Goal: Task Accomplishment & Management: Manage account settings

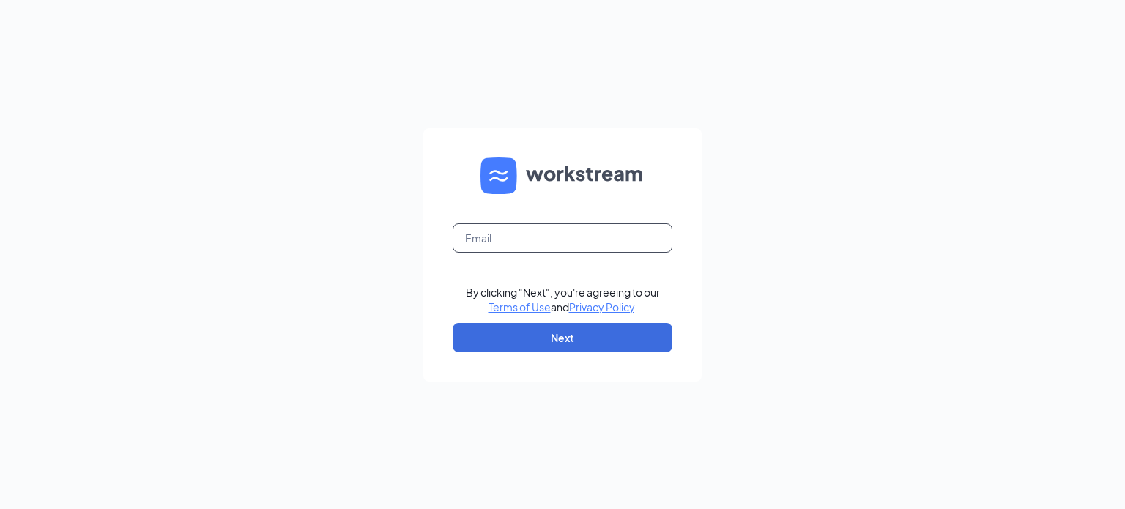
click at [544, 229] on input "text" at bounding box center [562, 237] width 220 height 29
type input "[EMAIL_ADDRESS][DOMAIN_NAME]"
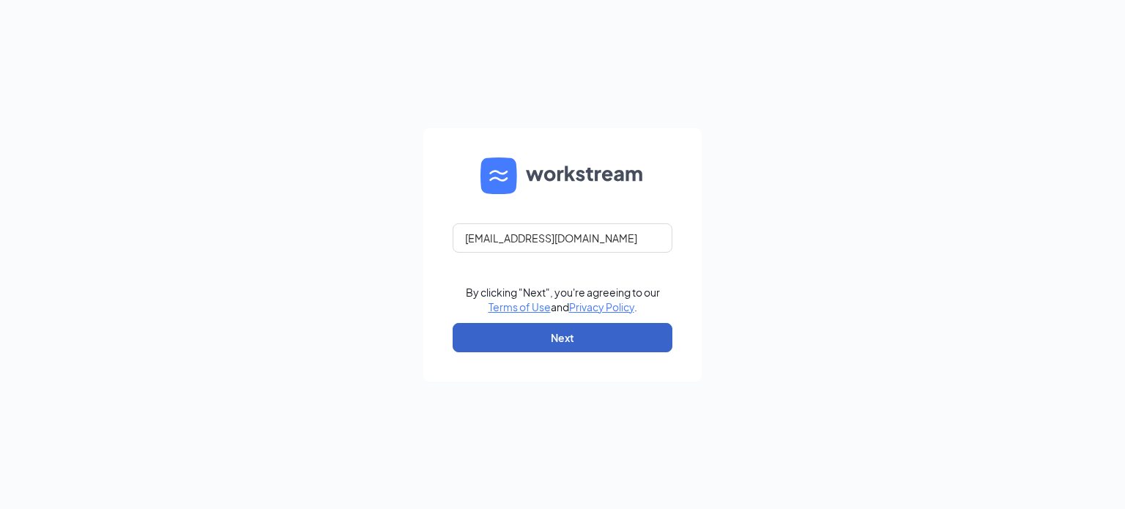
click at [540, 326] on button "Next" at bounding box center [562, 337] width 220 height 29
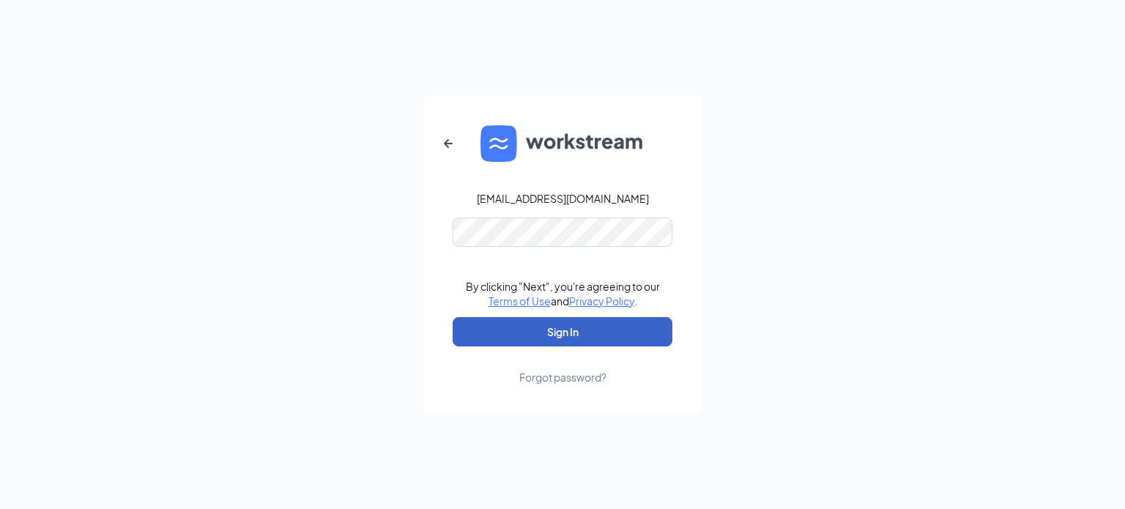
click at [536, 332] on button "Sign In" at bounding box center [562, 331] width 220 height 29
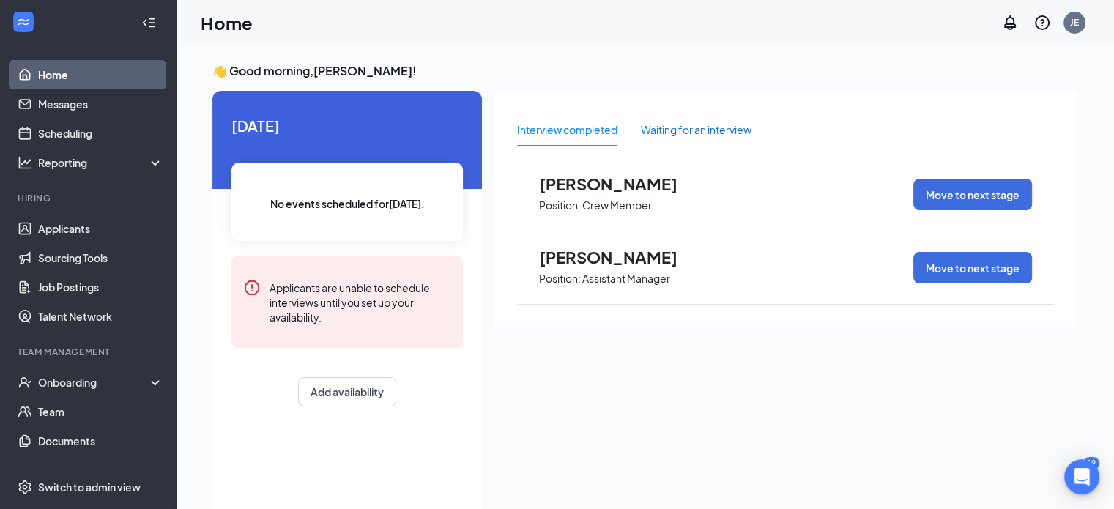
click at [671, 133] on div "Waiting for an interview" at bounding box center [696, 130] width 111 height 16
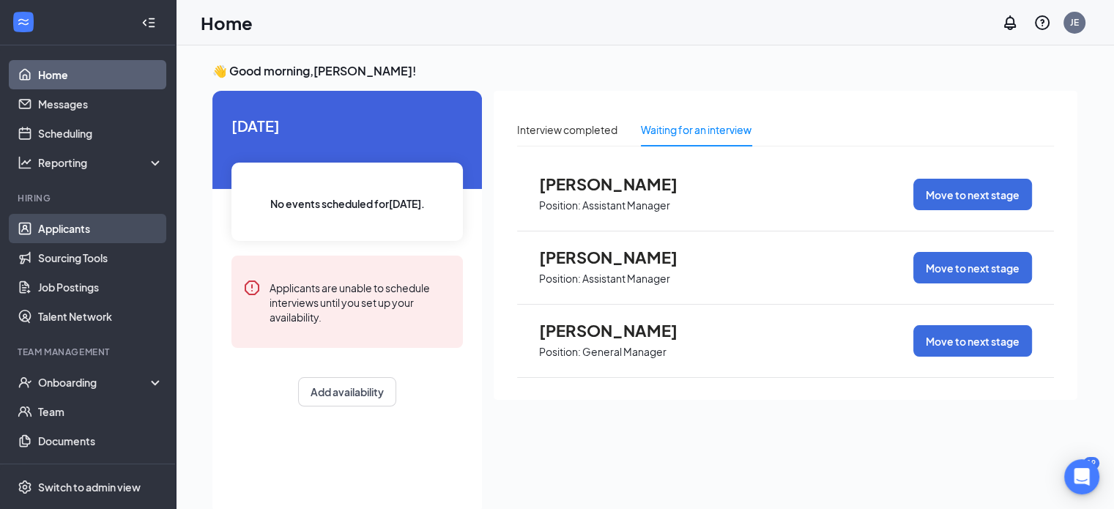
click at [95, 225] on link "Applicants" at bounding box center [100, 228] width 125 height 29
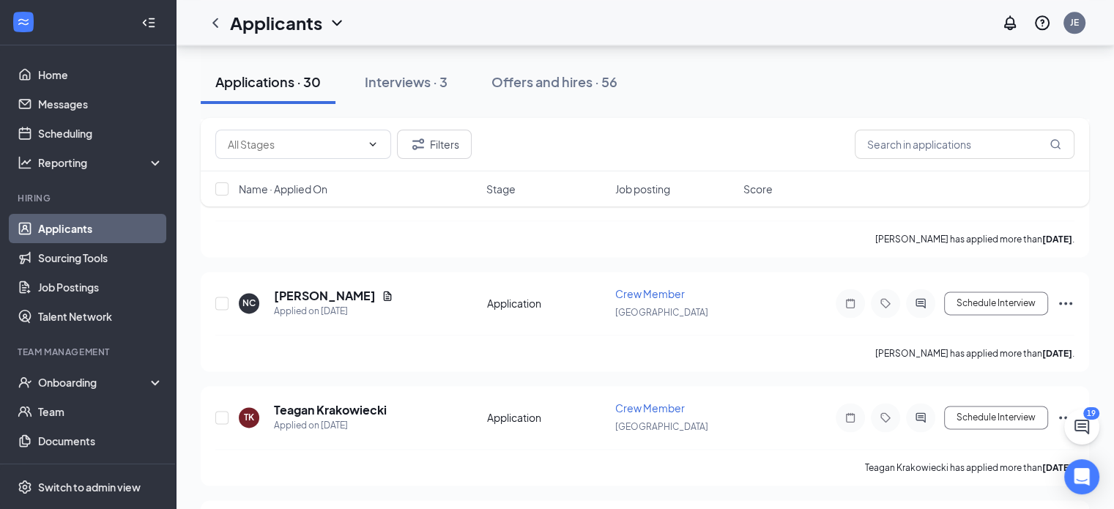
scroll to position [1917, 0]
click at [890, 150] on input "text" at bounding box center [964, 144] width 220 height 29
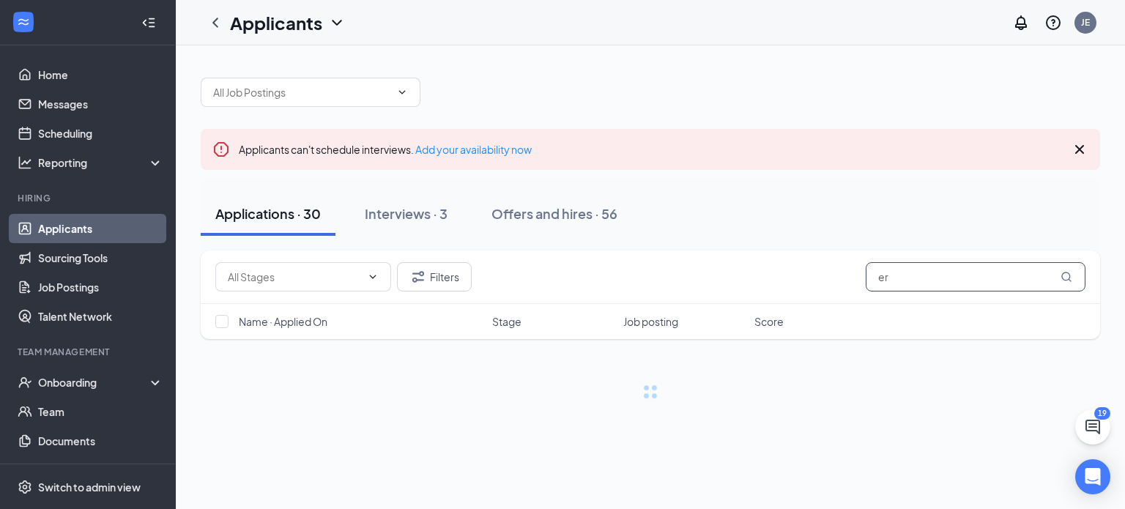
type input "e"
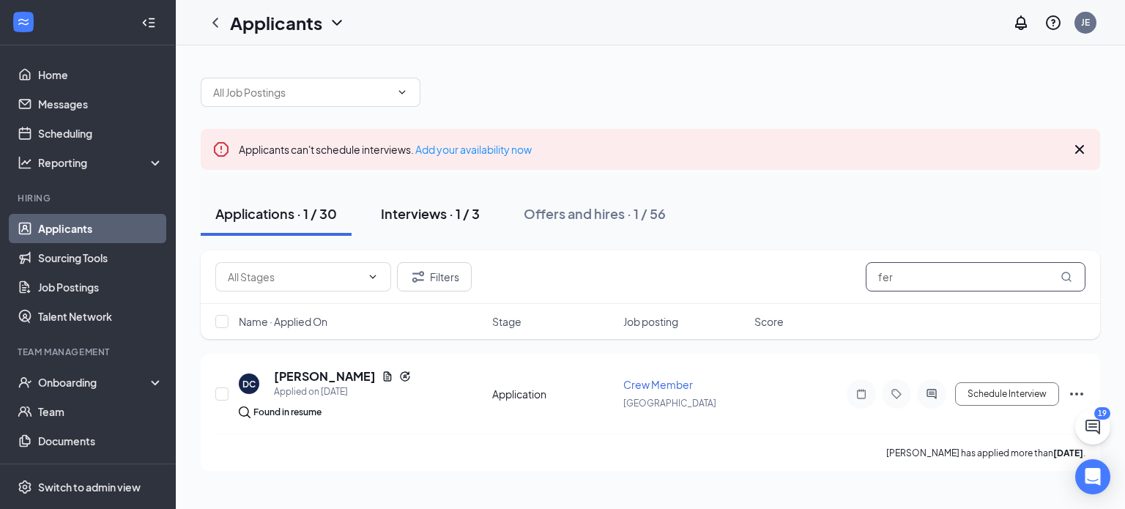
type input "fer"
click at [430, 214] on div "Interviews · 1 / 3" at bounding box center [430, 213] width 99 height 18
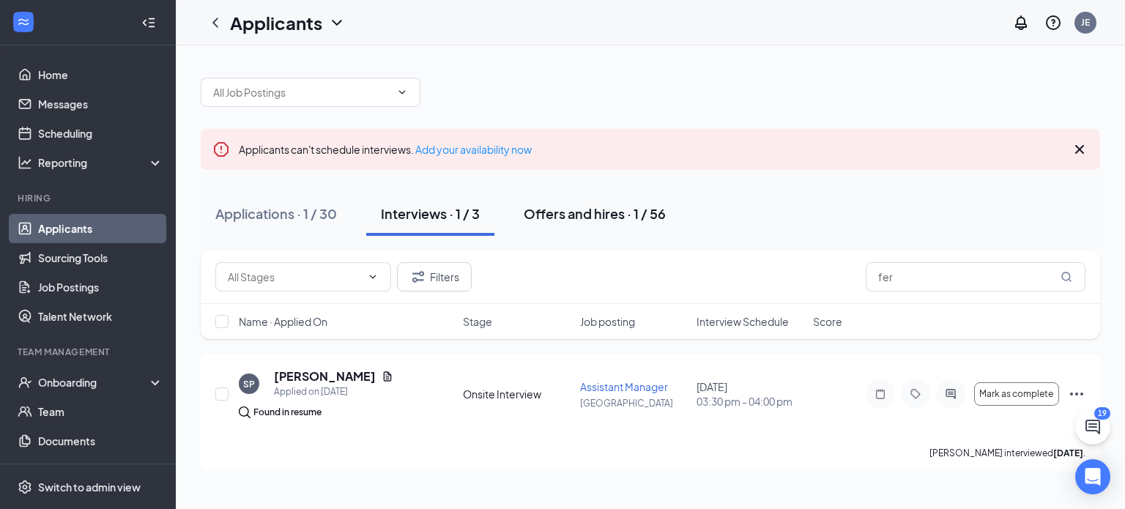
click at [565, 219] on div "Offers and hires · 1 / 56" at bounding box center [594, 213] width 142 height 18
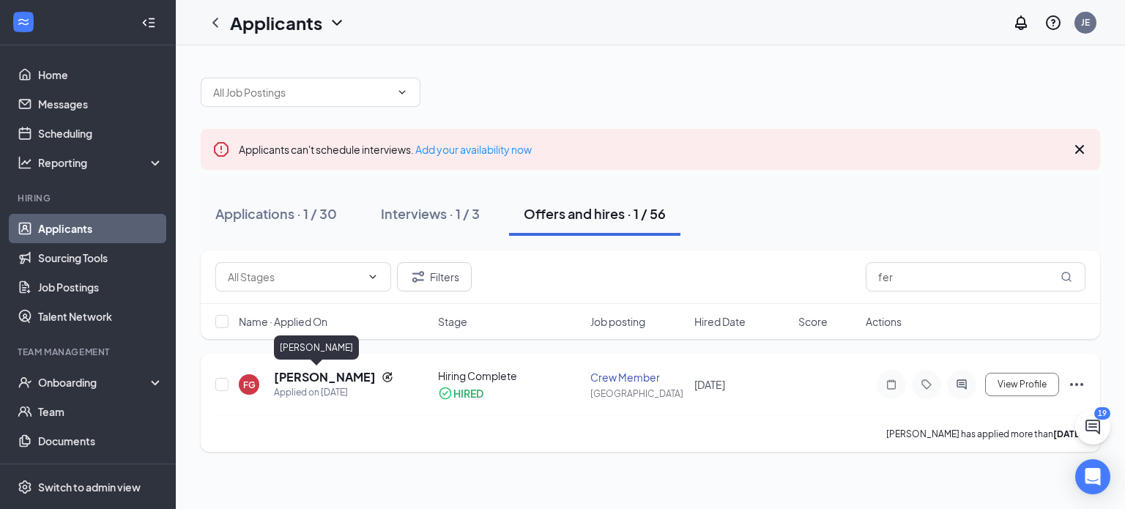
click at [351, 379] on h5 "[PERSON_NAME]" at bounding box center [325, 377] width 102 height 16
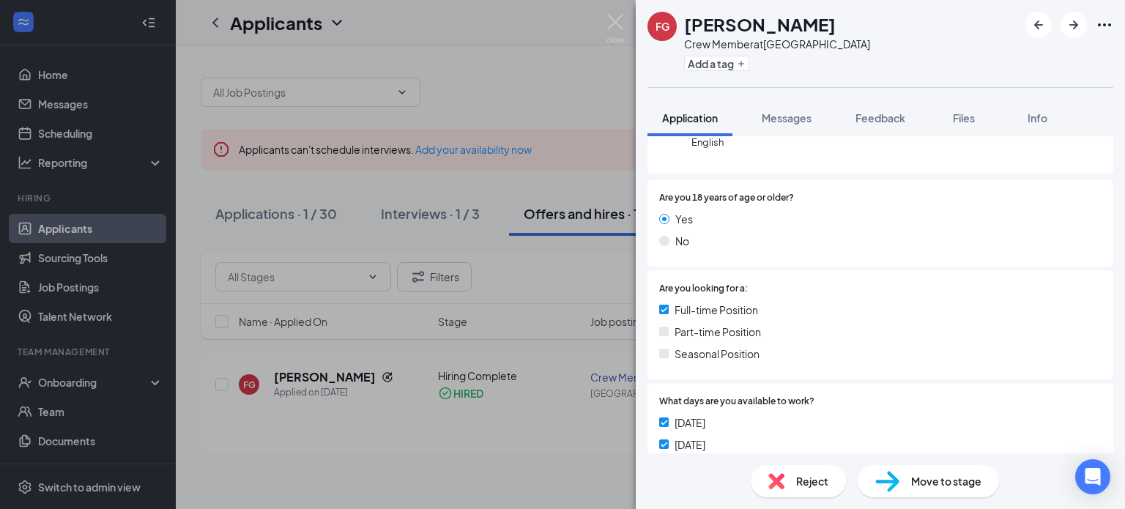
scroll to position [214, 0]
click at [972, 108] on button "Files" at bounding box center [963, 118] width 59 height 37
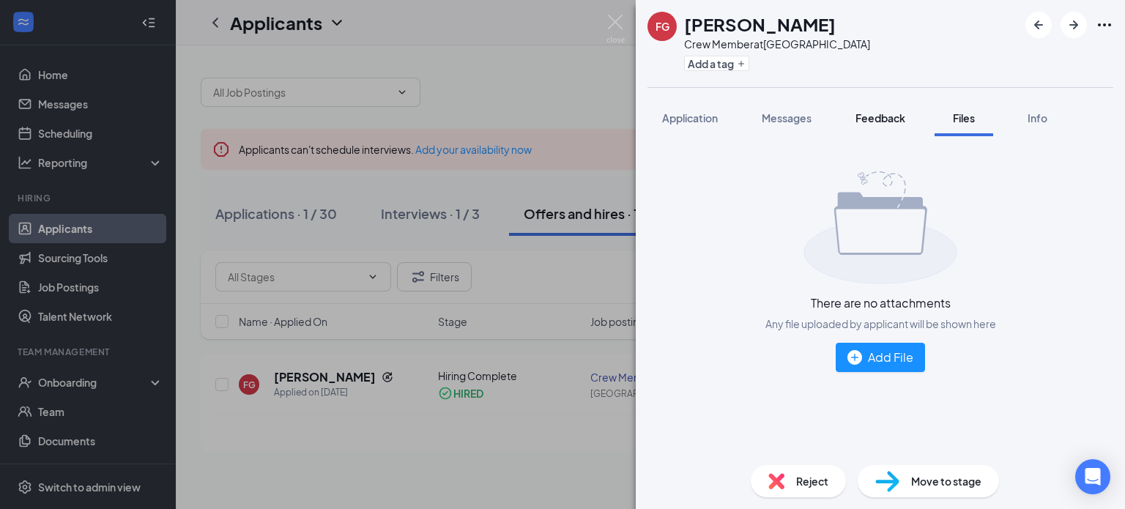
click at [870, 116] on span "Feedback" at bounding box center [880, 117] width 50 height 13
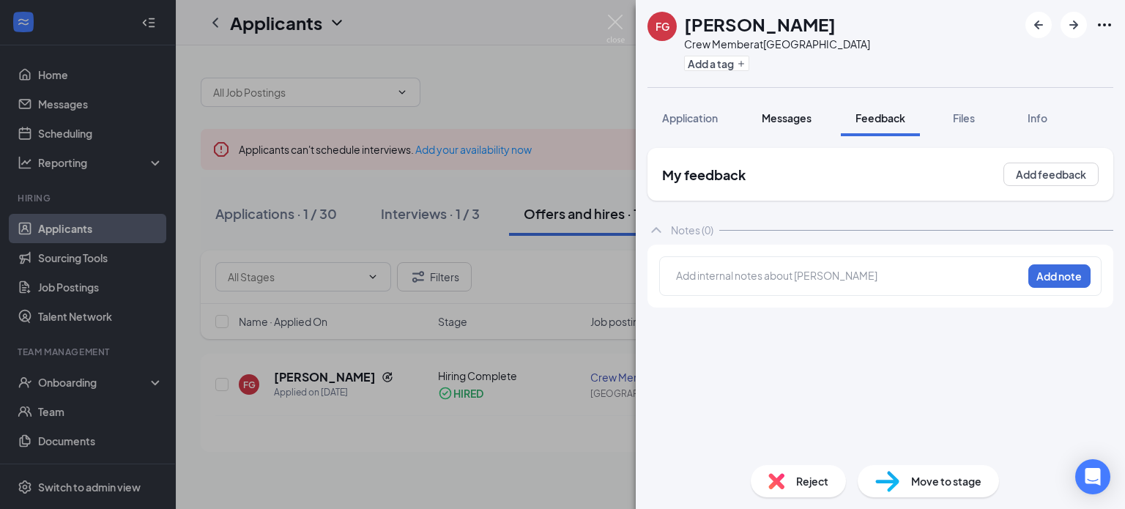
click at [782, 113] on span "Messages" at bounding box center [786, 117] width 50 height 13
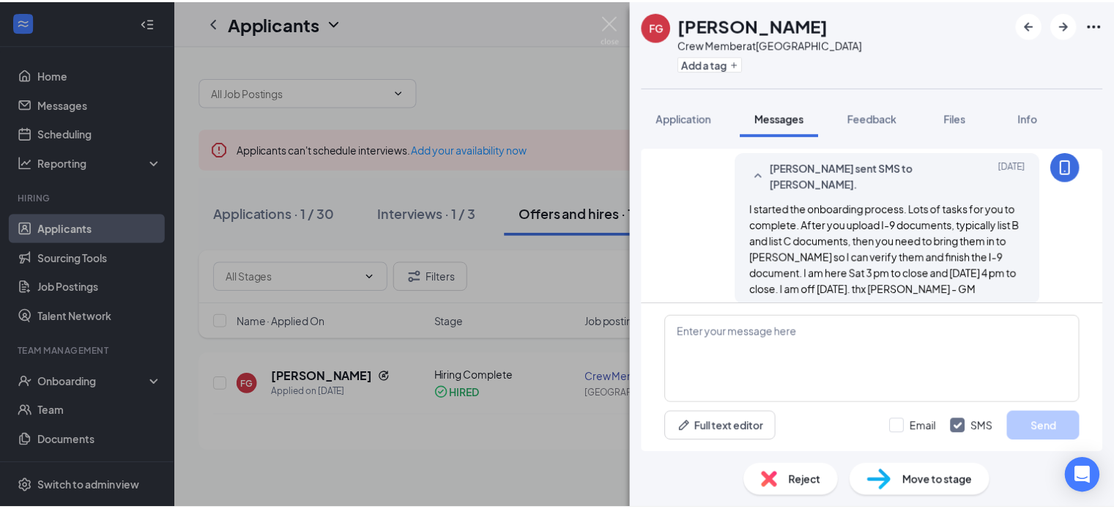
scroll to position [516, 0]
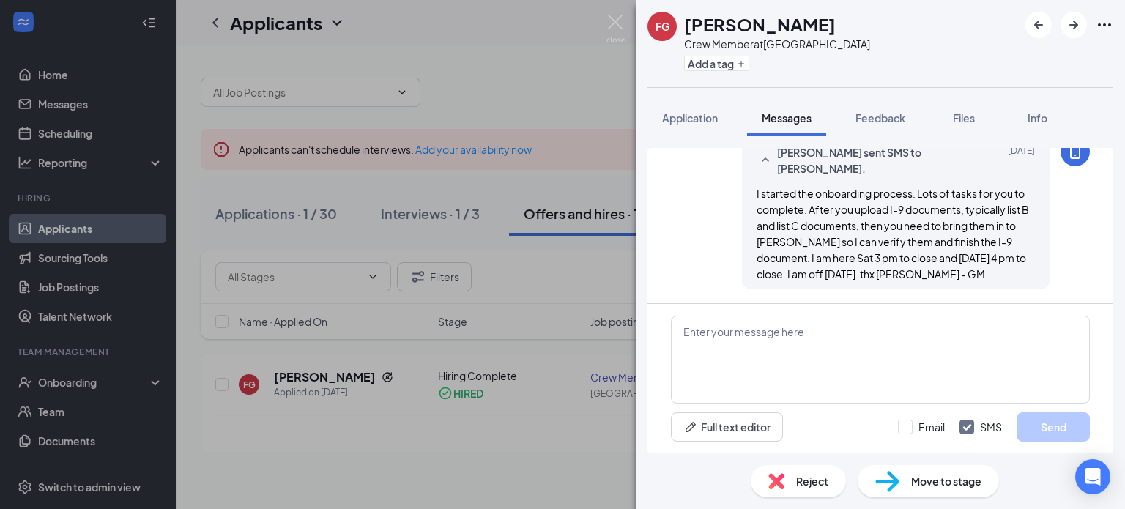
click at [620, 131] on div "FG [PERSON_NAME] Crew Member at [GEOGRAPHIC_DATA] Add a tag Application Message…" at bounding box center [562, 254] width 1125 height 509
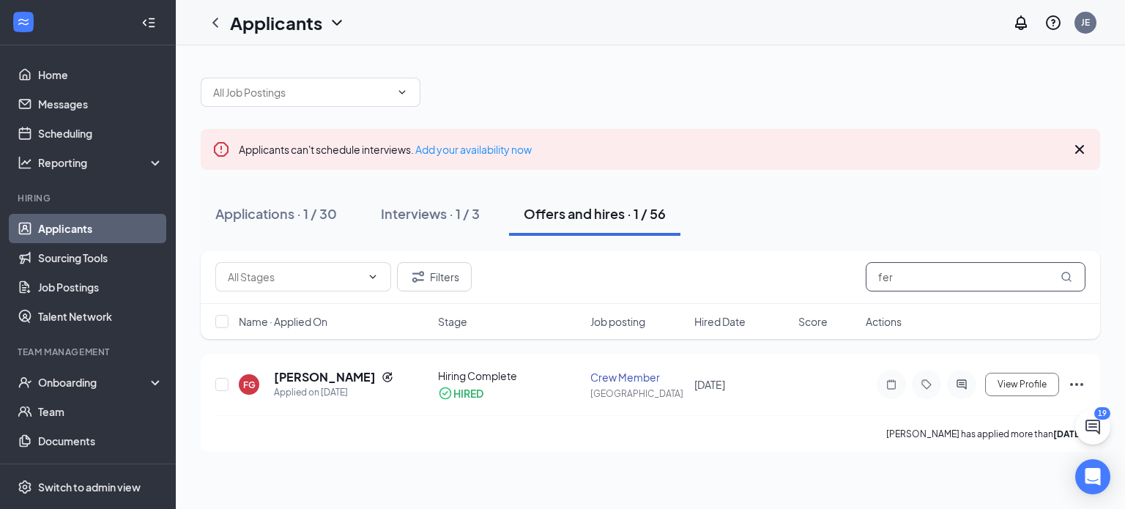
click at [917, 280] on input "fer" at bounding box center [975, 276] width 220 height 29
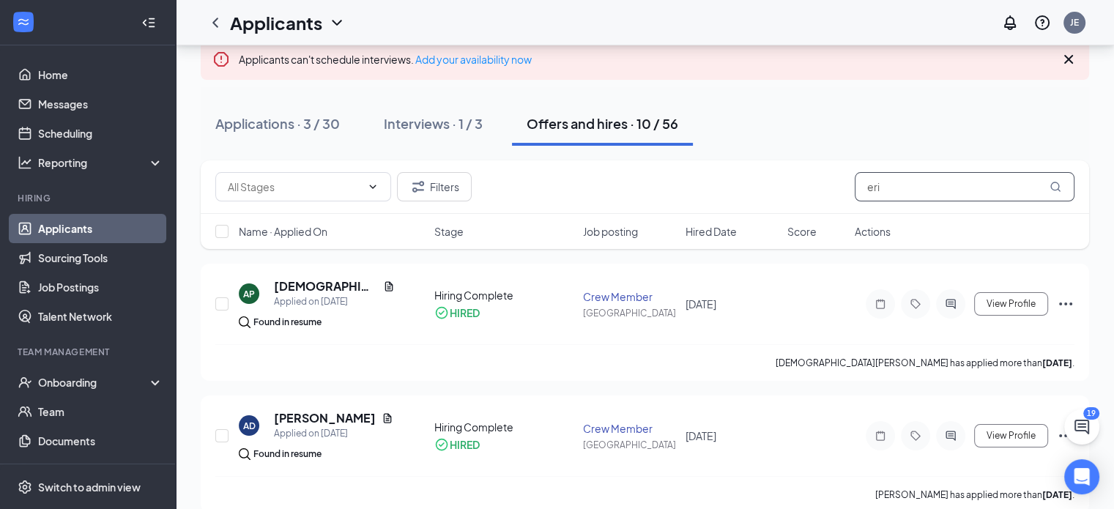
scroll to position [91, 0]
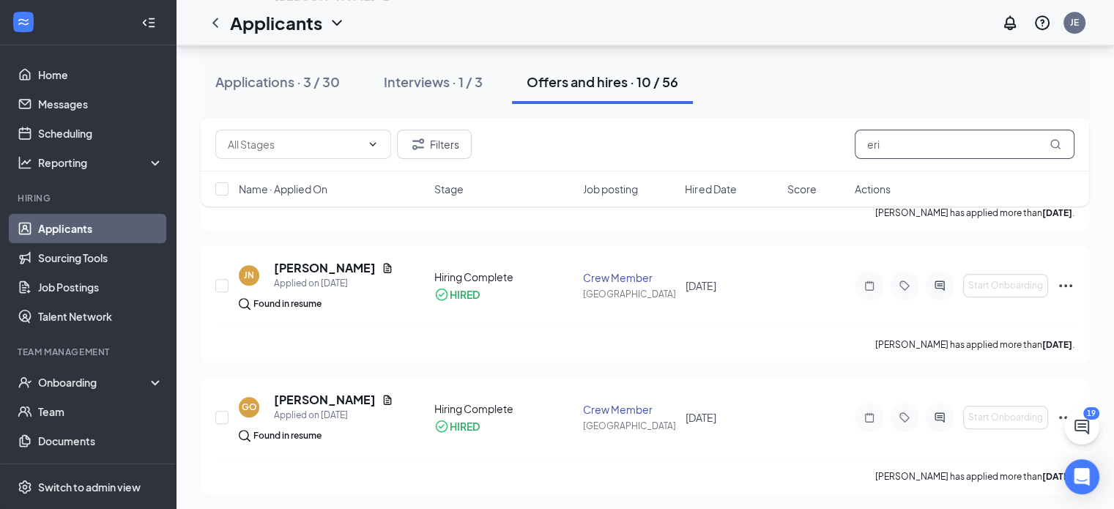
scroll to position [1163, 0]
type input "eri"
click at [439, 85] on div "Interviews · 1 / 3" at bounding box center [433, 81] width 99 height 18
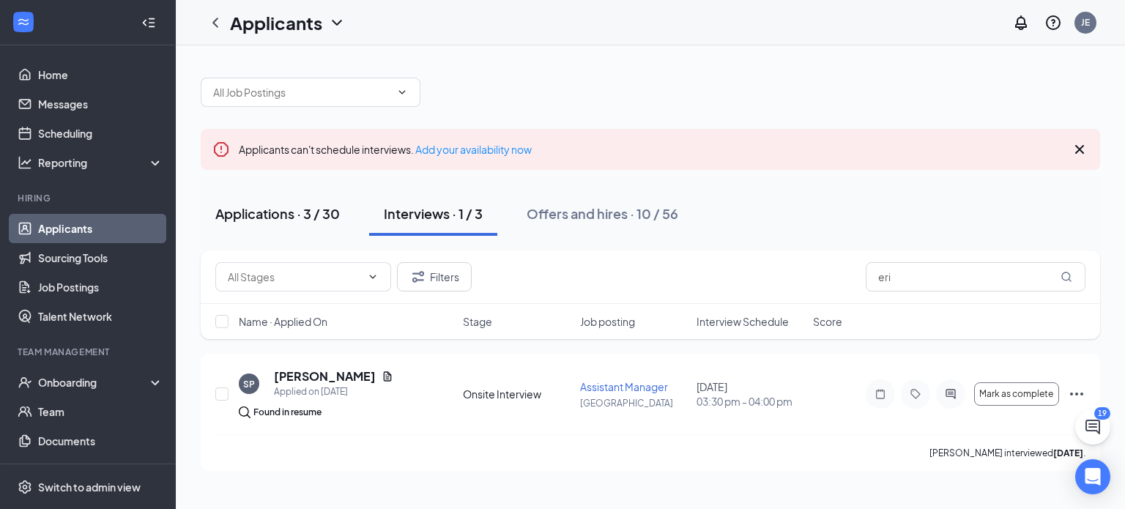
click at [316, 210] on div "Applications · 3 / 30" at bounding box center [277, 213] width 124 height 18
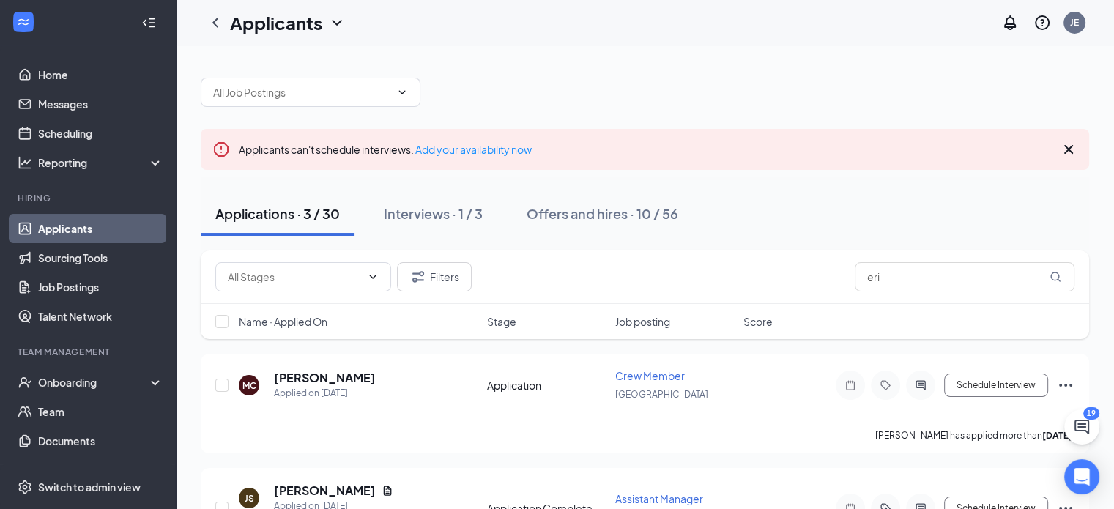
click at [1078, 152] on div "Applicants can't schedule interviews. Add your availability now" at bounding box center [645, 149] width 888 height 41
click at [1070, 150] on icon "Cross" at bounding box center [1068, 150] width 18 height 18
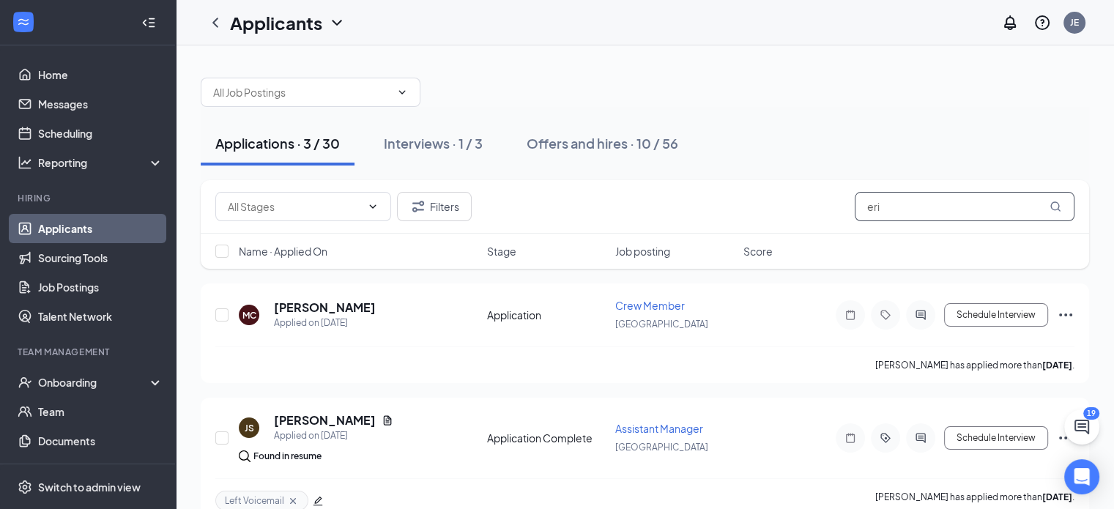
click at [941, 204] on input "eri" at bounding box center [964, 206] width 220 height 29
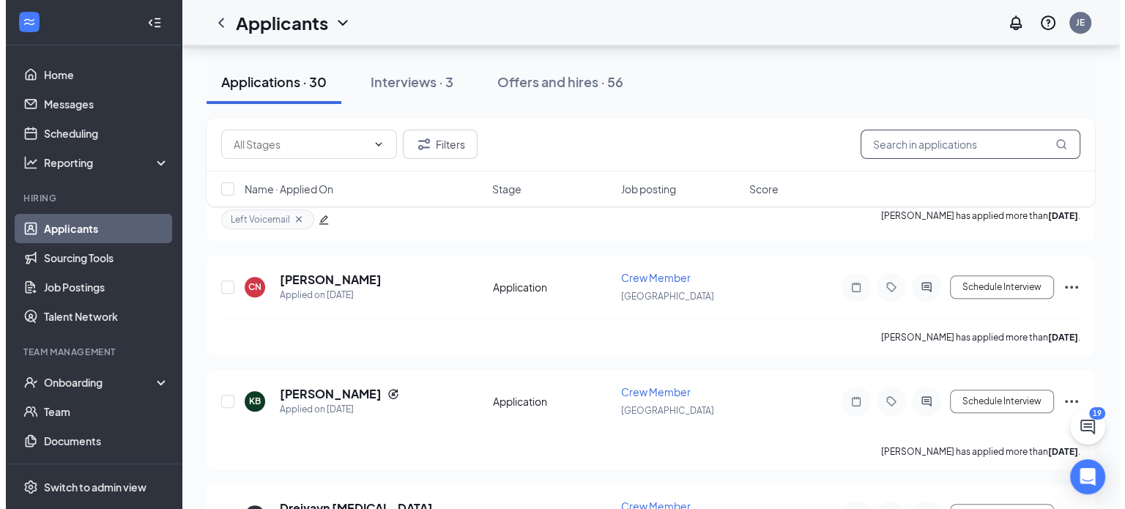
scroll to position [1065, 0]
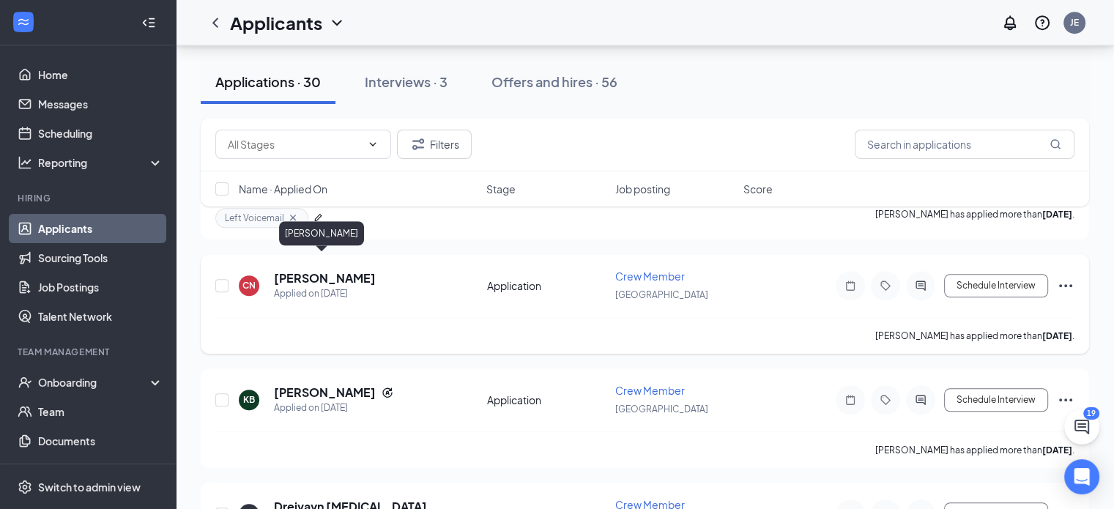
click at [334, 270] on h5 "[PERSON_NAME]" at bounding box center [325, 278] width 102 height 16
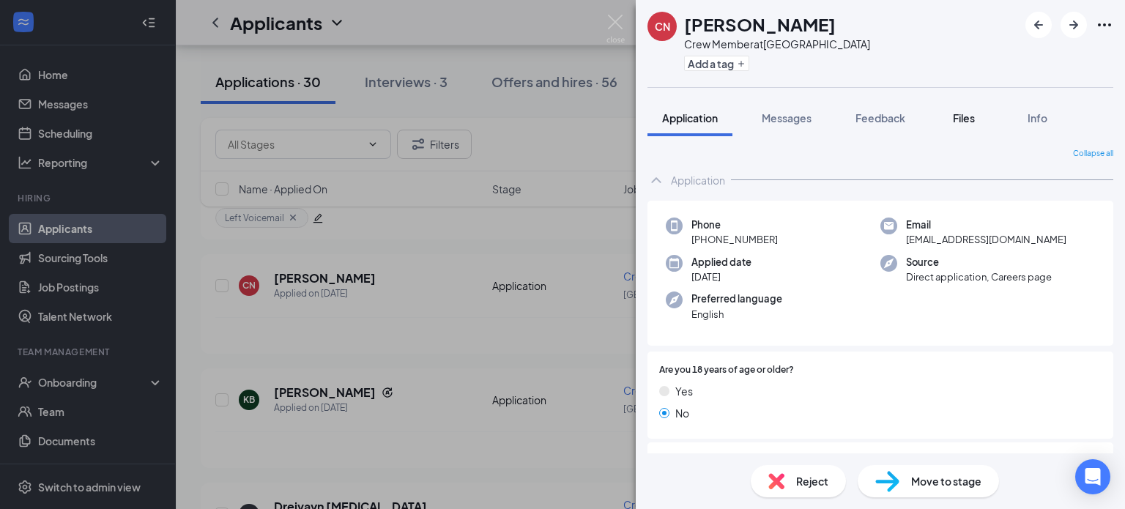
click at [967, 111] on div "Files" at bounding box center [963, 118] width 29 height 15
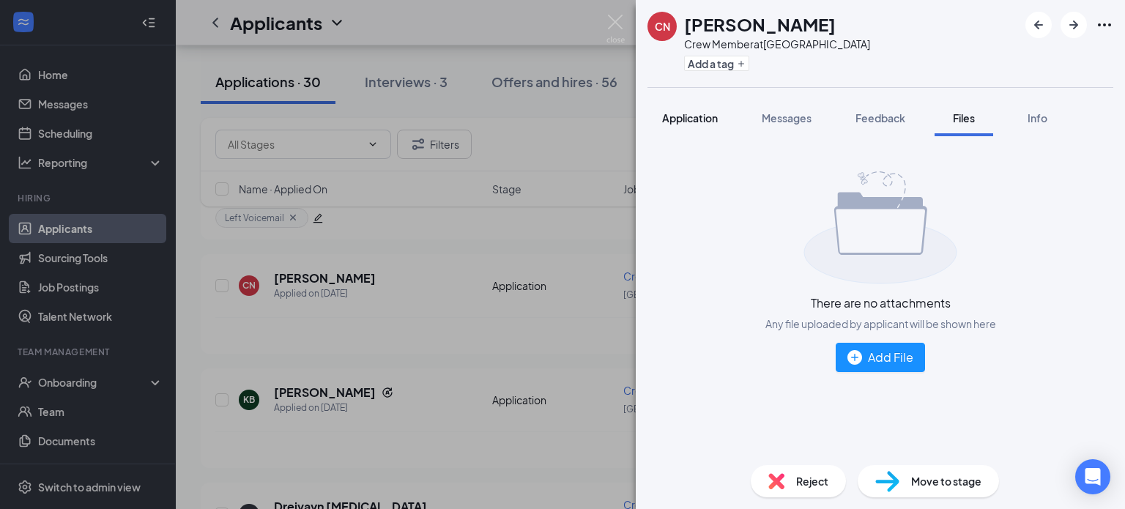
click at [701, 111] on span "Application" at bounding box center [690, 117] width 56 height 13
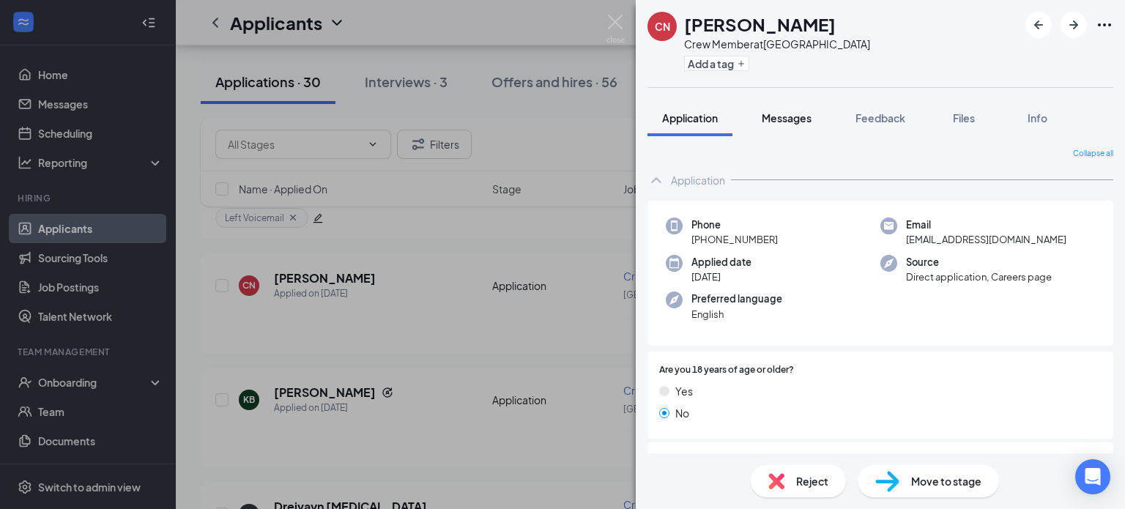
click at [791, 103] on button "Messages" at bounding box center [786, 118] width 79 height 37
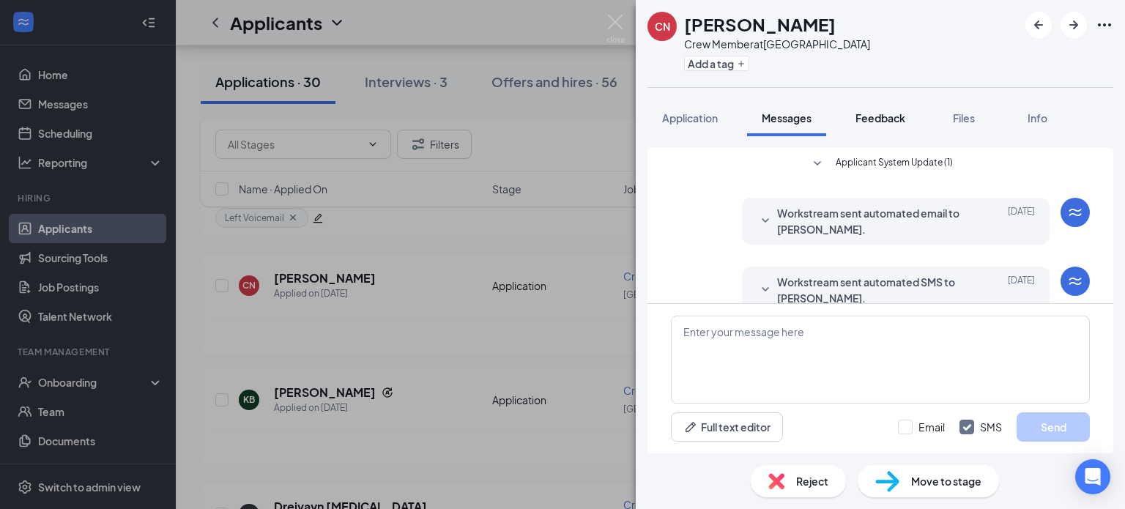
scroll to position [24, 0]
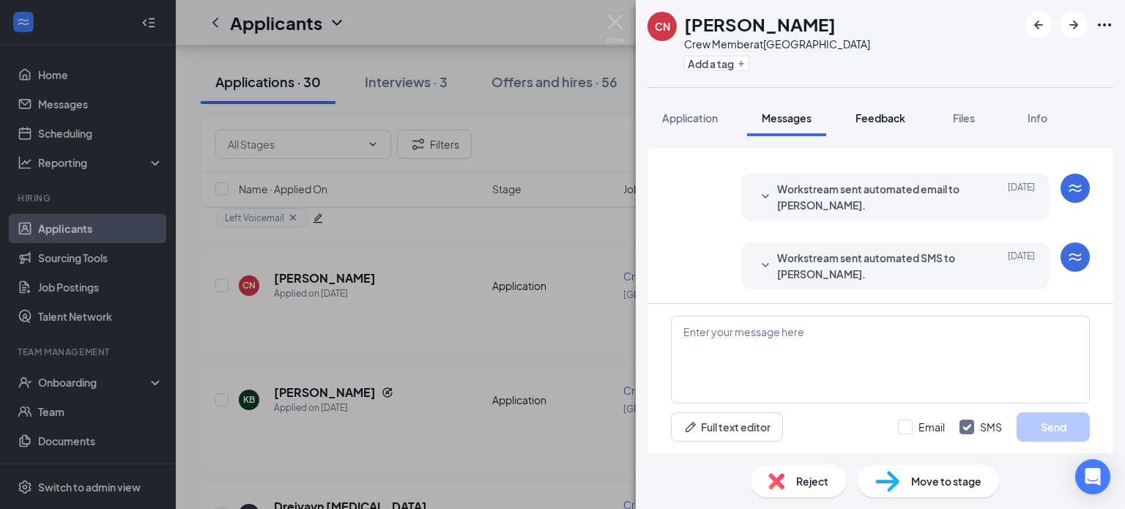
click at [875, 113] on span "Feedback" at bounding box center [880, 117] width 50 height 13
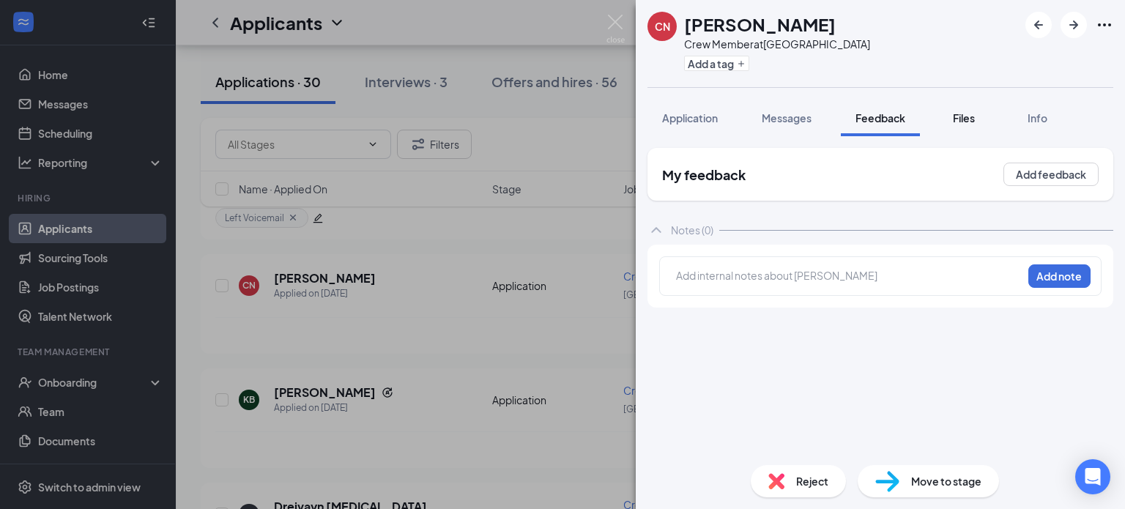
click at [958, 128] on button "Files" at bounding box center [963, 118] width 59 height 37
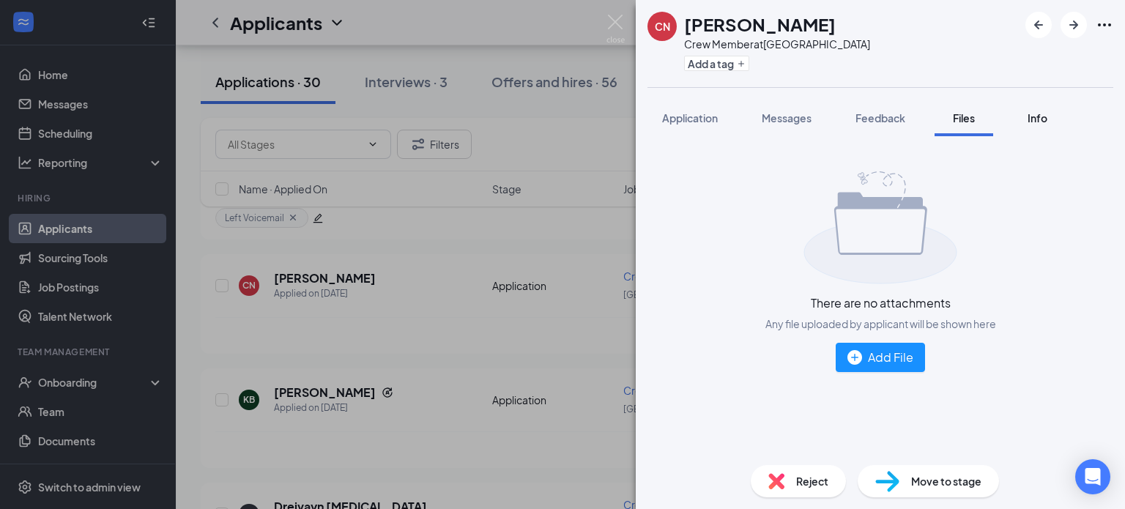
click at [1046, 120] on span "Info" at bounding box center [1037, 117] width 20 height 13
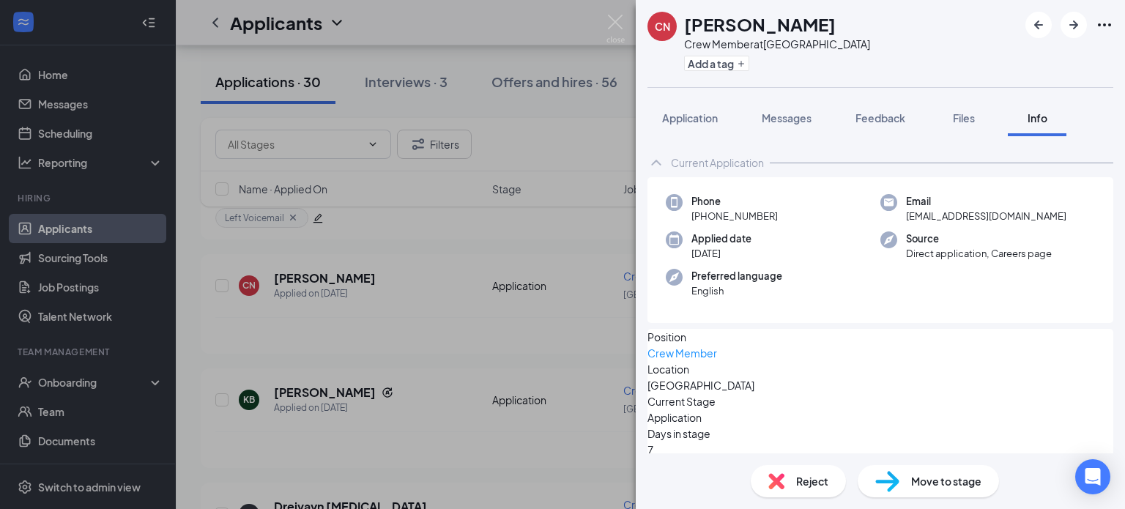
scroll to position [96, 0]
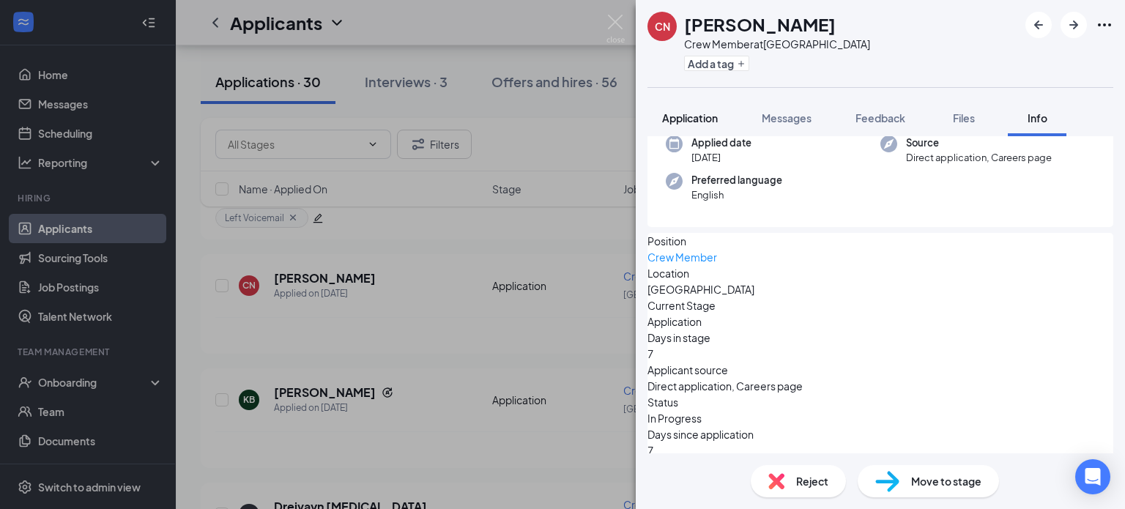
click at [677, 114] on span "Application" at bounding box center [690, 117] width 56 height 13
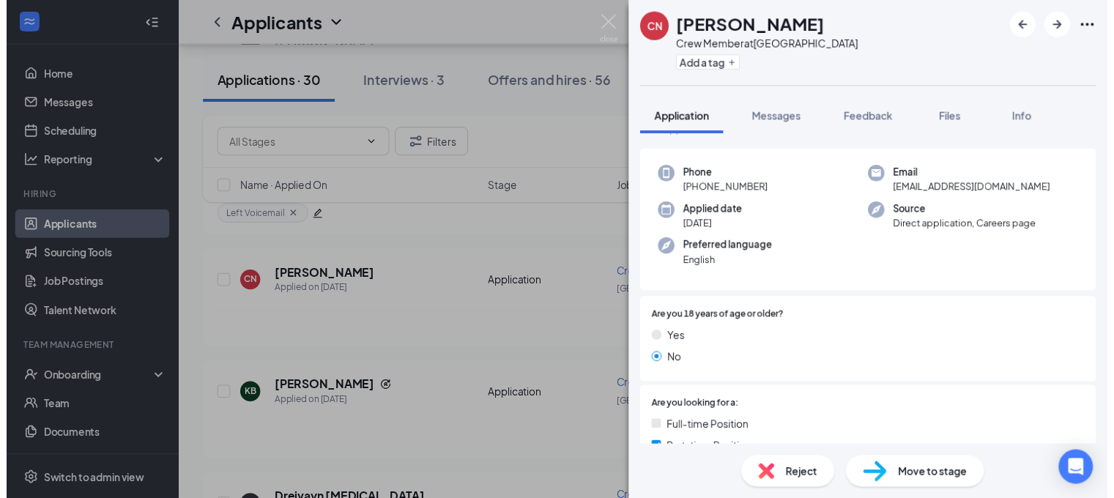
scroll to position [50, 0]
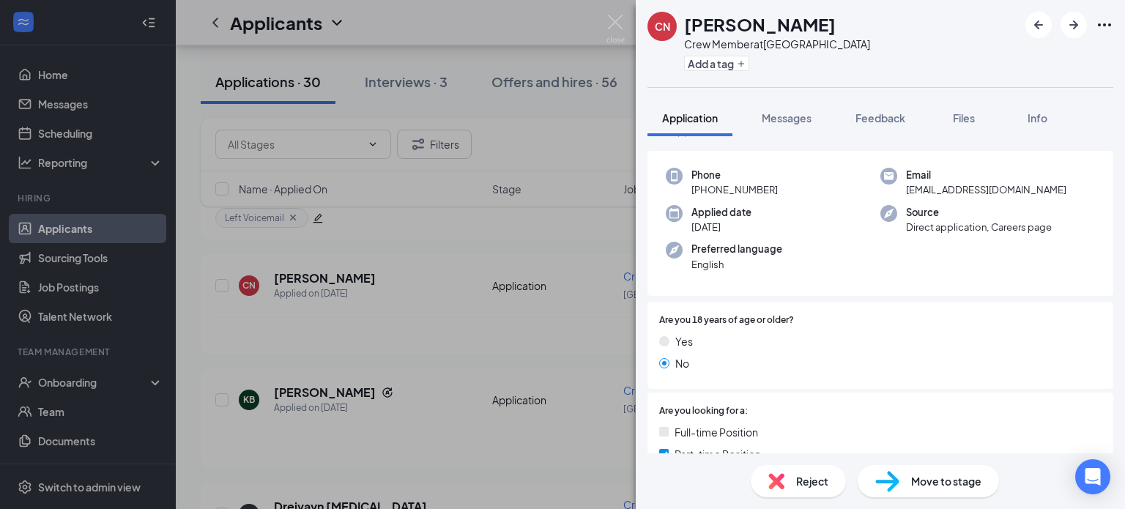
click at [607, 23] on img at bounding box center [615, 29] width 18 height 29
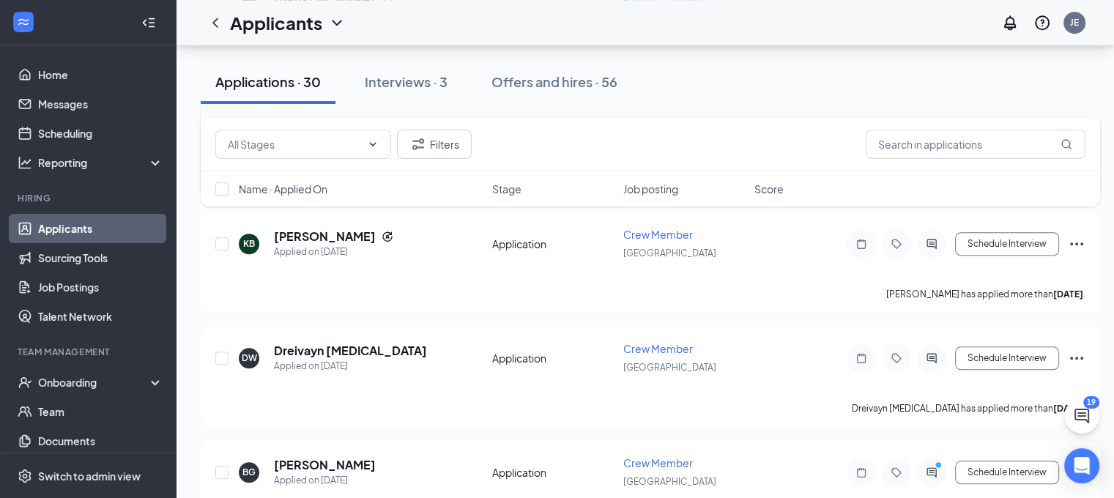
scroll to position [1220, 2]
click at [318, 245] on div "[DATE] 8:24 PM" at bounding box center [299, 260] width 72 height 30
click at [309, 219] on div "Filters Name · Applied On Stage Job posting Score" at bounding box center [650, 169] width 899 height 103
click at [315, 229] on h5 "[PERSON_NAME]" at bounding box center [325, 237] width 102 height 16
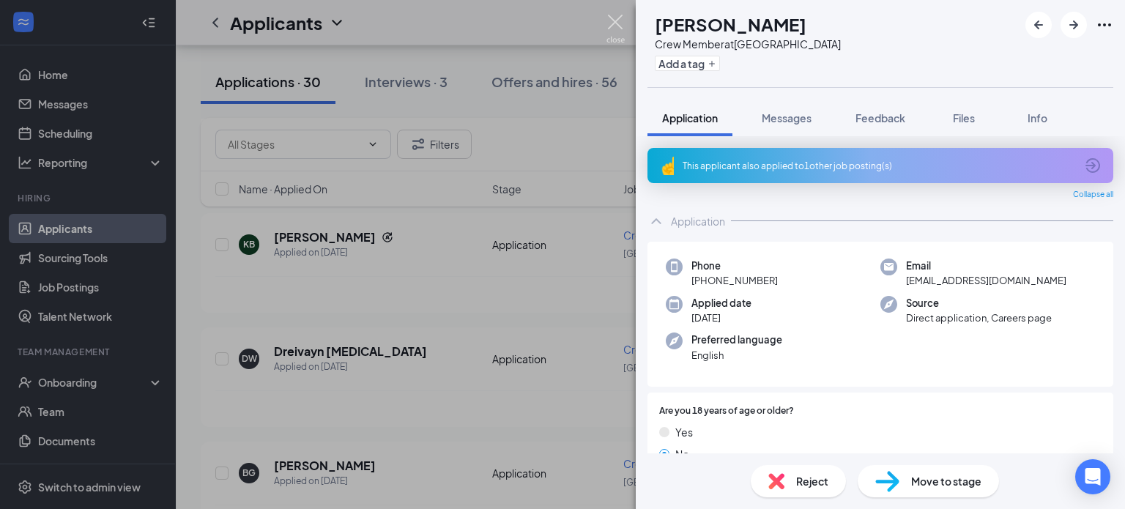
click at [607, 28] on img at bounding box center [615, 29] width 18 height 29
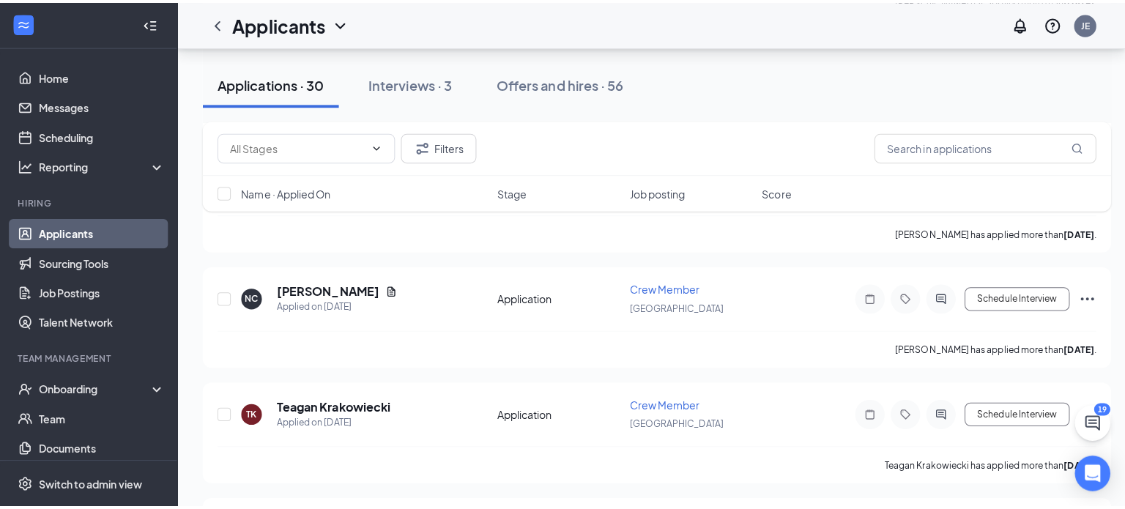
scroll to position [1858, 0]
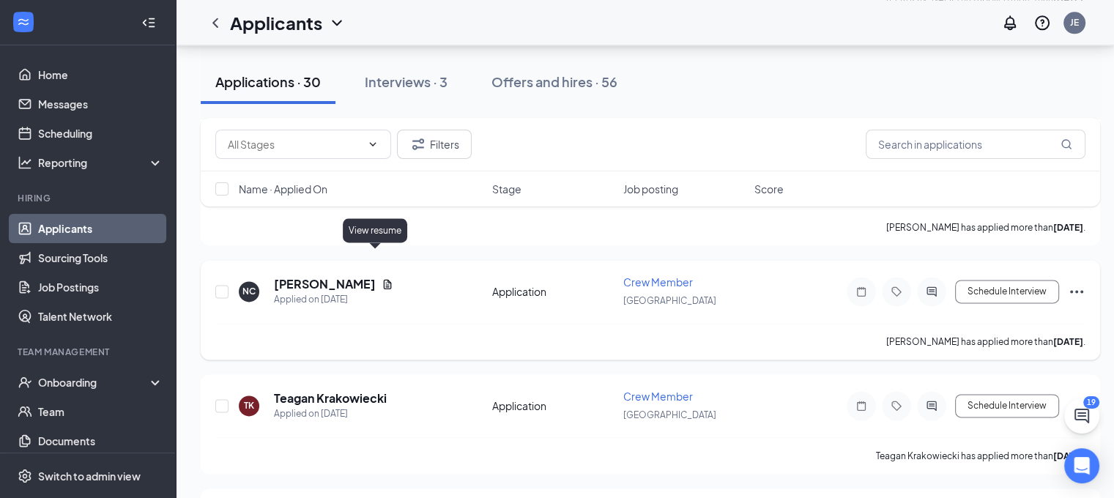
click at [381, 278] on icon "Document" at bounding box center [387, 284] width 12 height 12
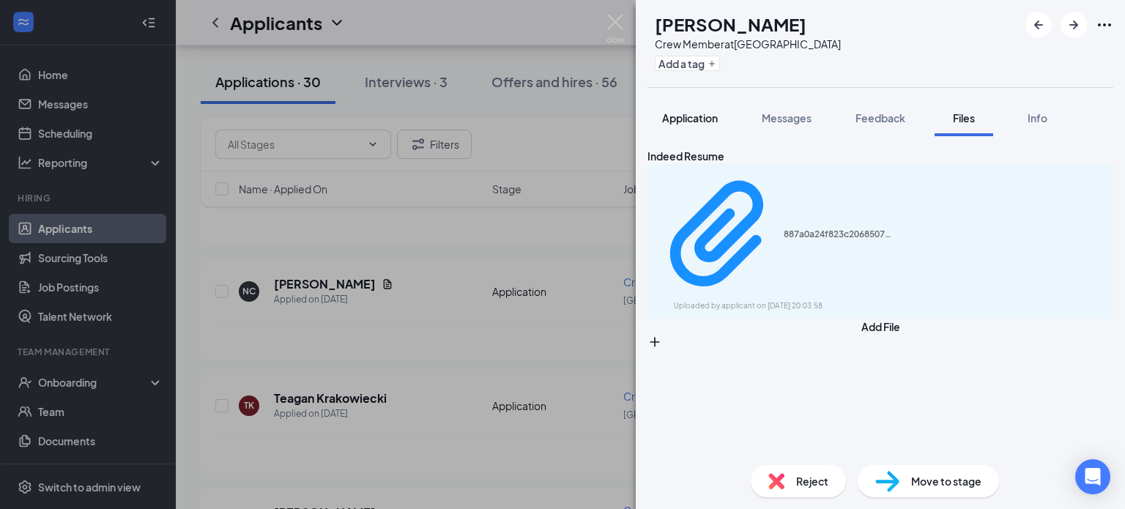
click at [700, 113] on span "Application" at bounding box center [690, 117] width 56 height 13
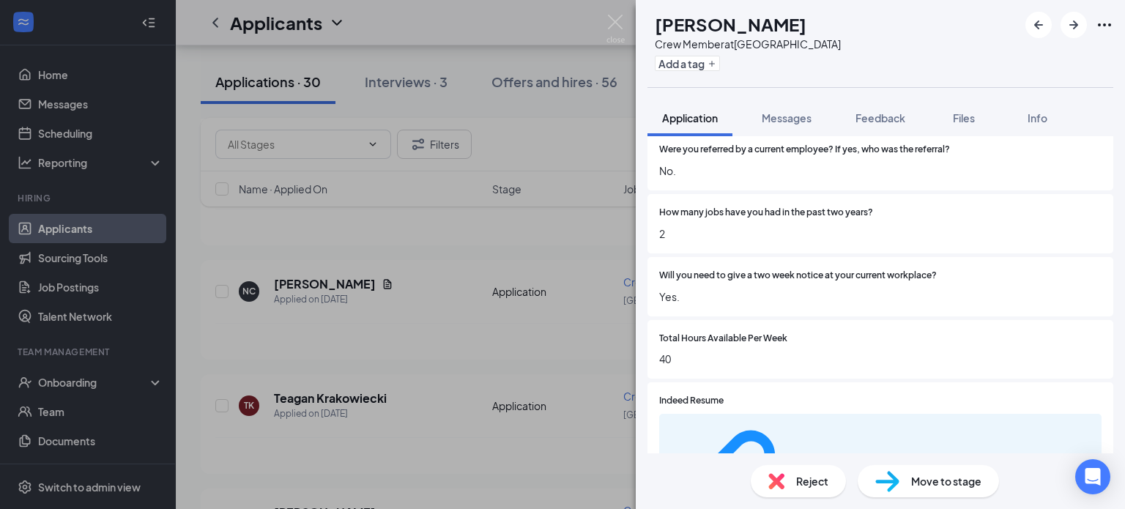
scroll to position [1162, 0]
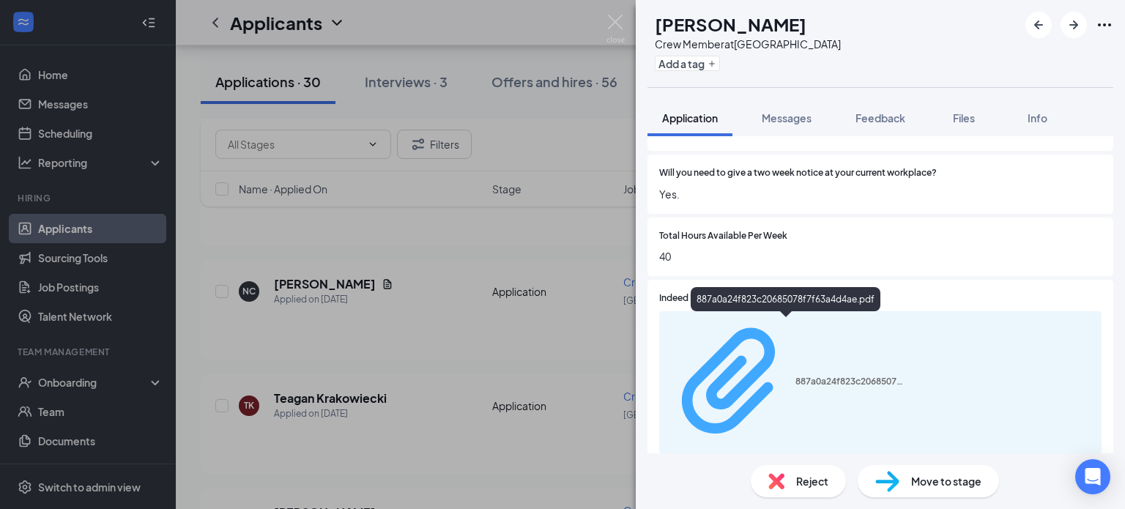
click at [835, 376] on div "887a0a24f823c20685078f7f63a4d4ae.pdf" at bounding box center [850, 382] width 110 height 12
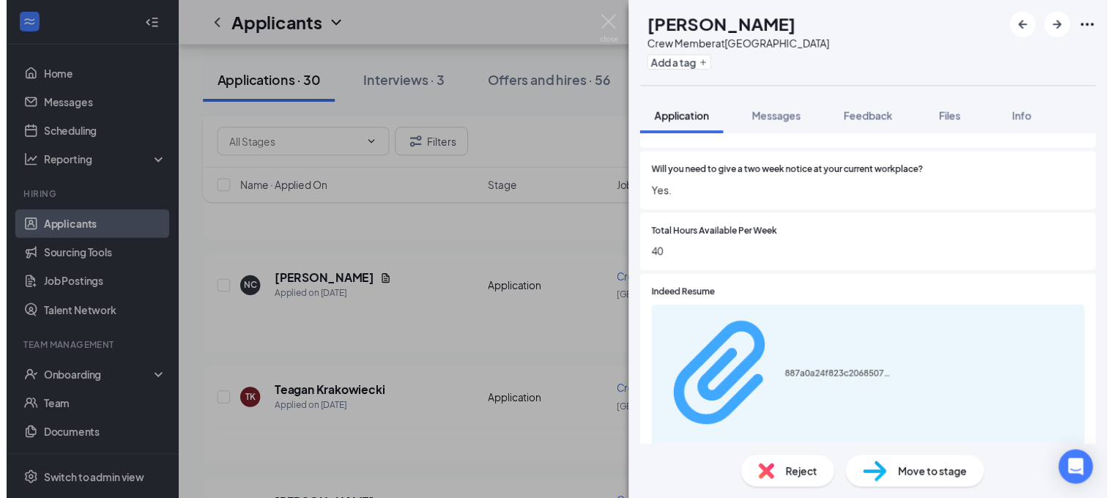
scroll to position [1159, 0]
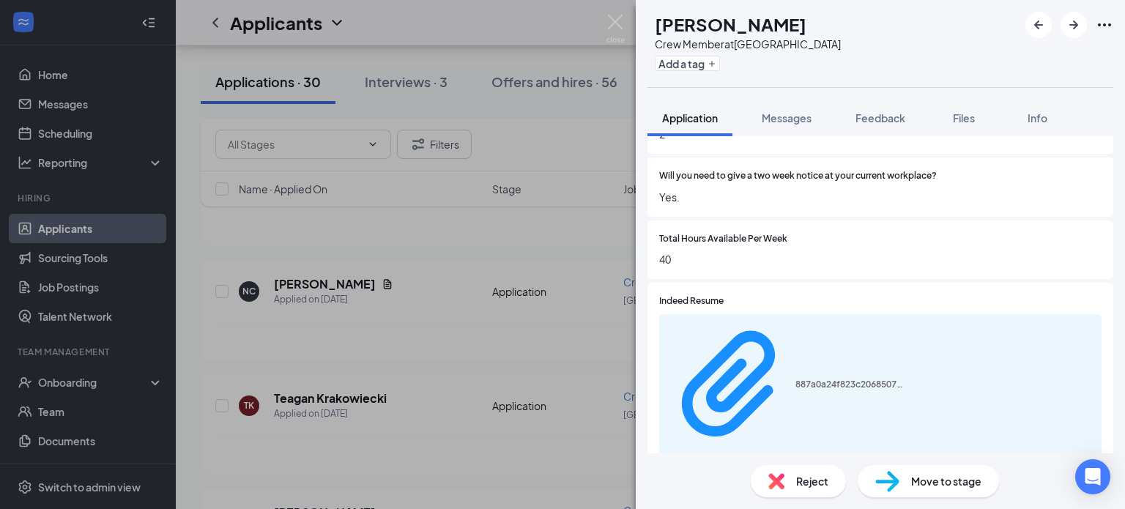
click at [526, 179] on div "NC [PERSON_NAME] Crew Member at [GEOGRAPHIC_DATA] Add a tag Application Message…" at bounding box center [562, 254] width 1125 height 509
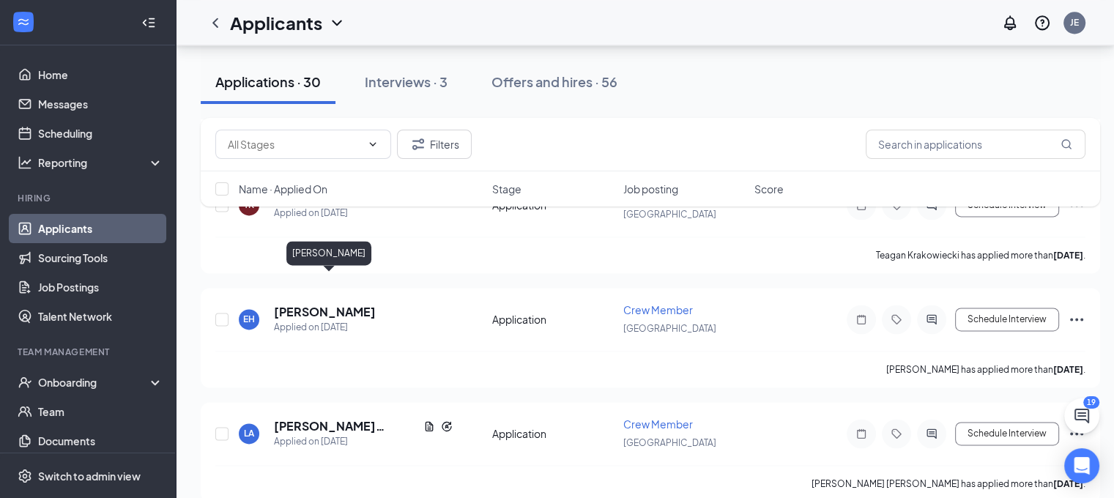
scroll to position [2060, 5]
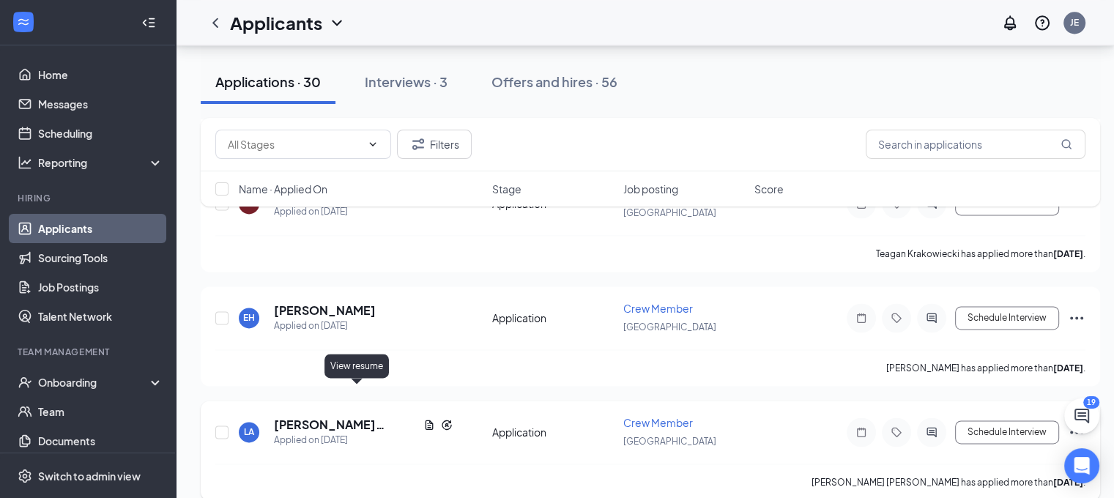
click at [423, 419] on icon "Document" at bounding box center [429, 425] width 12 height 12
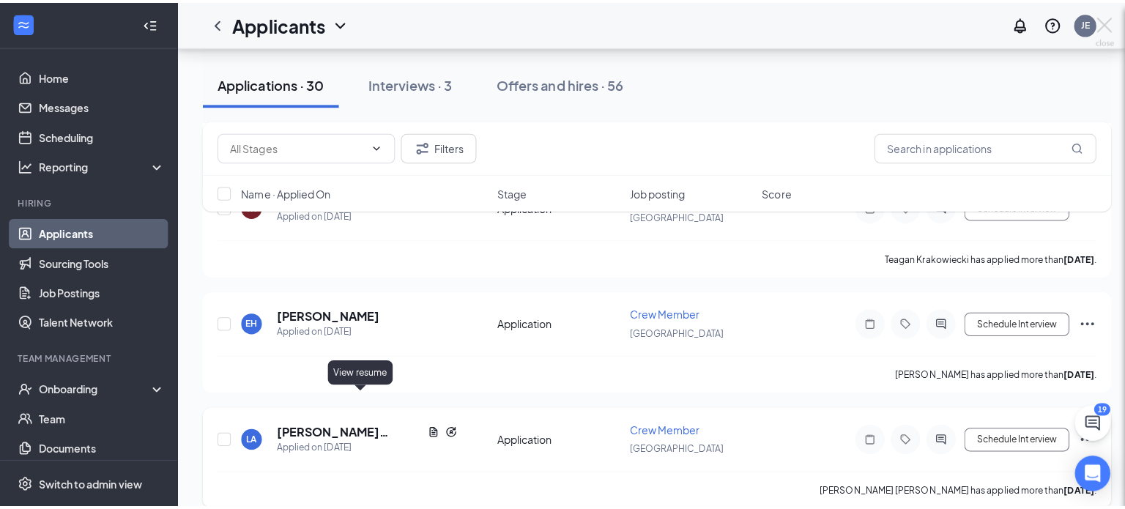
scroll to position [2060, 0]
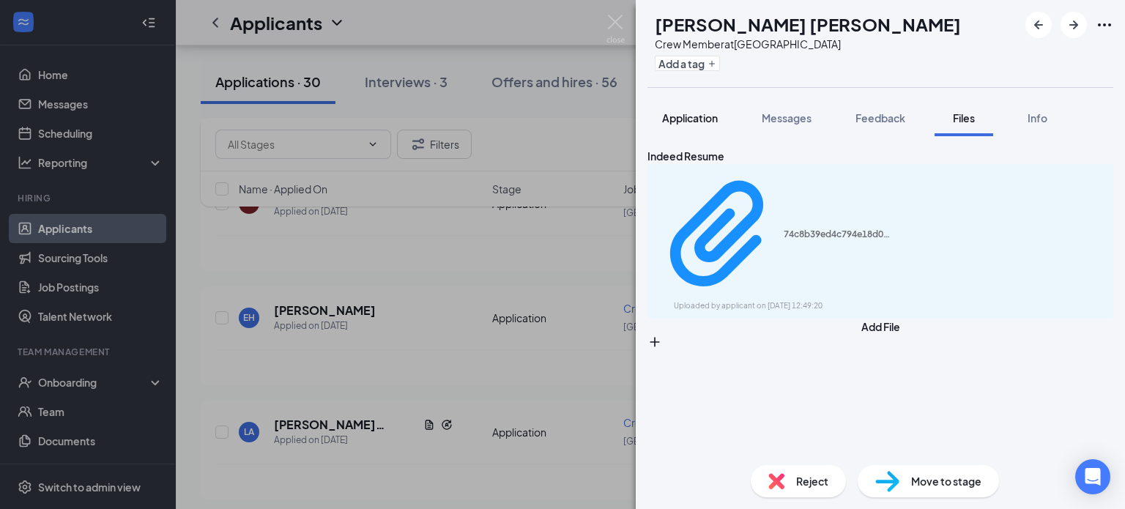
click at [704, 127] on button "Application" at bounding box center [689, 118] width 85 height 37
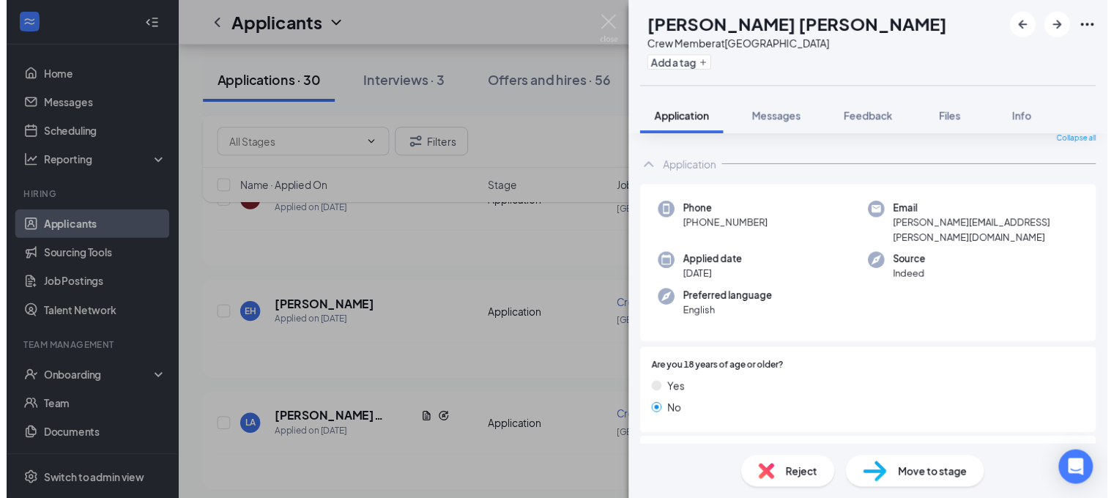
scroll to position [53, 0]
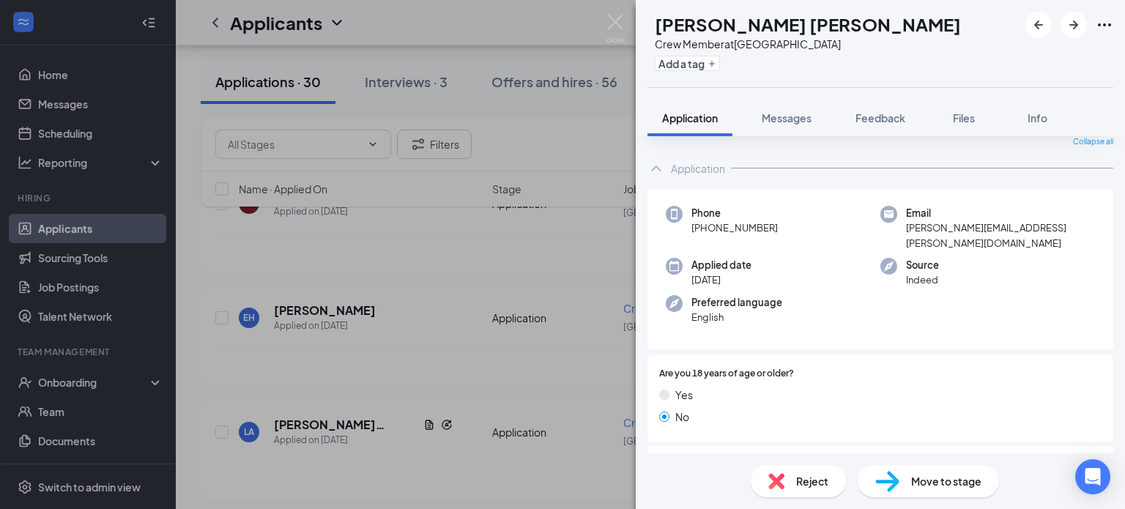
click at [405, 359] on div "LA [PERSON_NAME] [PERSON_NAME] Crew Member at [GEOGRAPHIC_DATA] Add a tag Appli…" at bounding box center [562, 254] width 1125 height 509
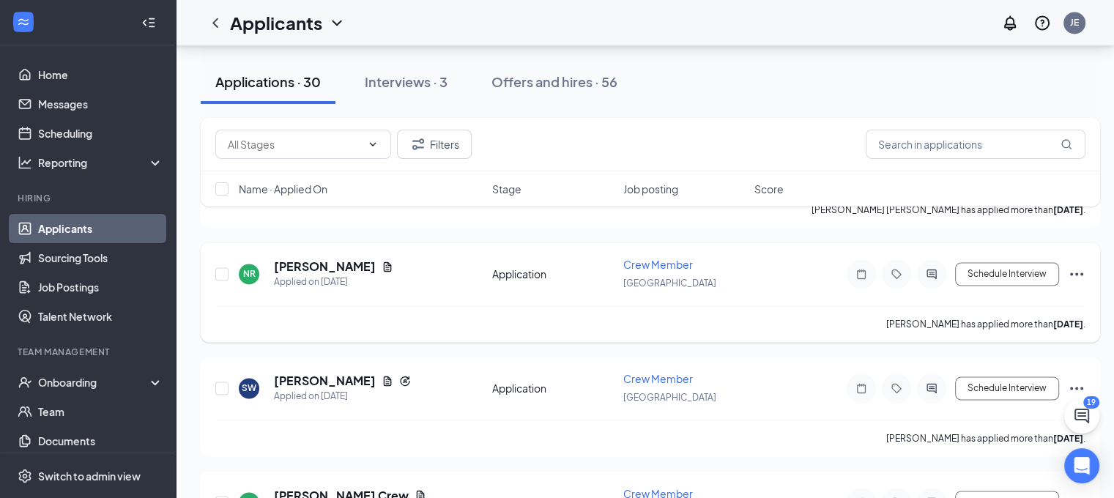
scroll to position [2392, 0]
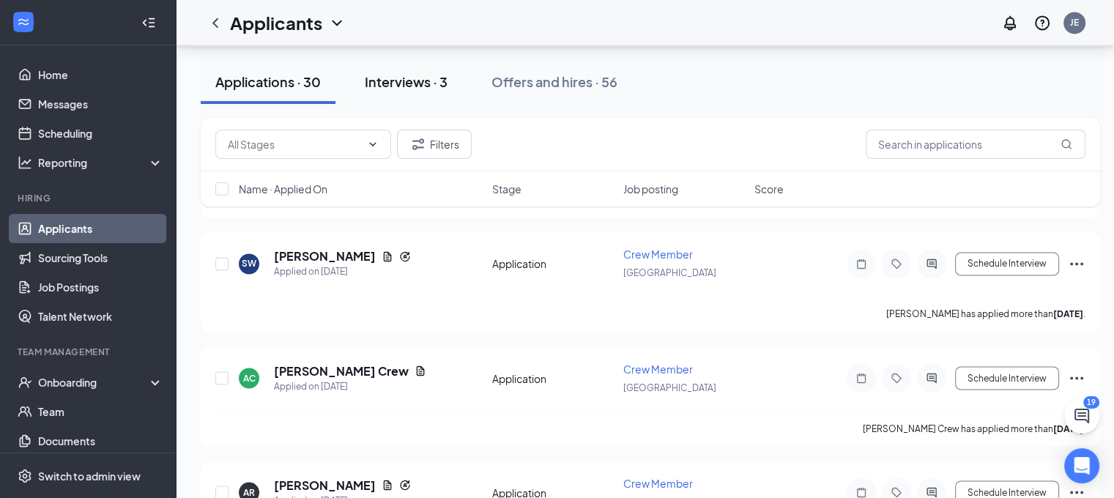
click at [380, 88] on div "Interviews · 3" at bounding box center [406, 81] width 83 height 18
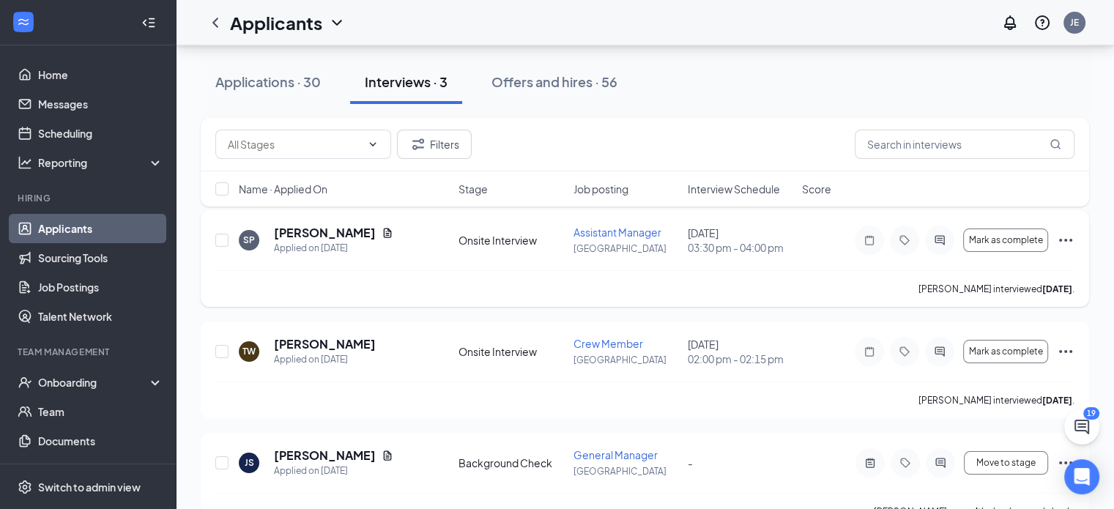
scroll to position [75, 0]
click at [526, 73] on div "Offers and hires · 56" at bounding box center [554, 81] width 126 height 18
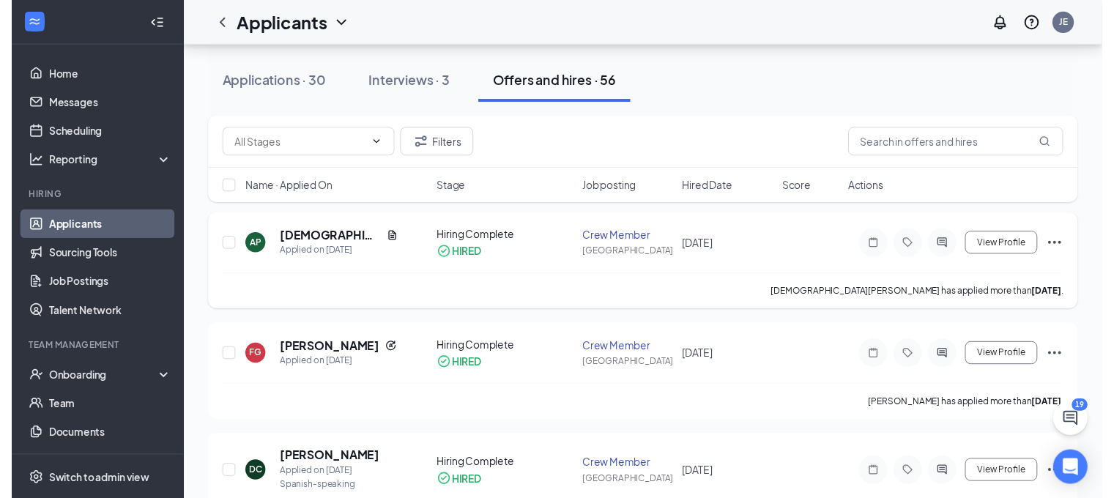
scroll to position [67, 0]
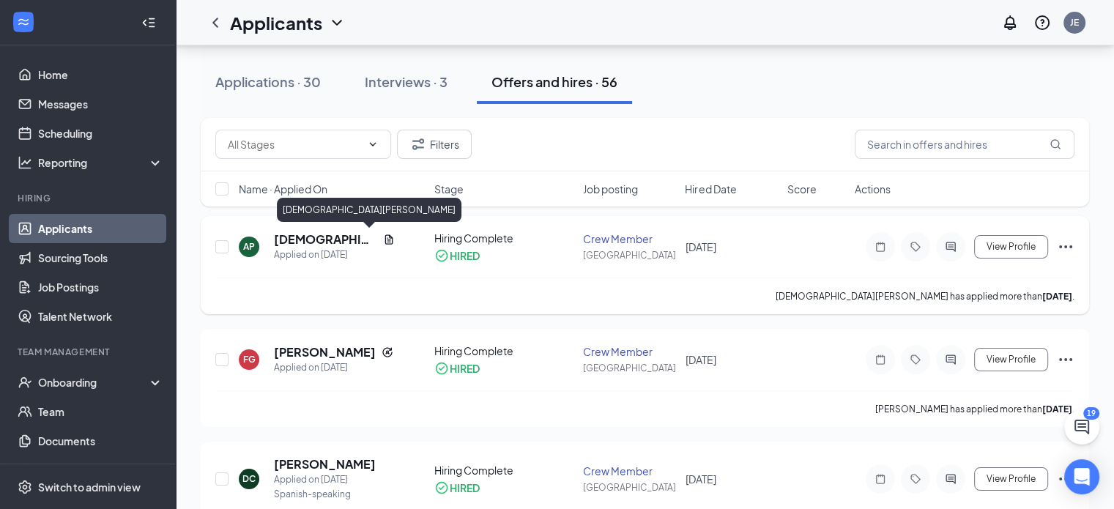
click at [304, 242] on h5 "[DEMOGRAPHIC_DATA][PERSON_NAME]" at bounding box center [325, 239] width 103 height 16
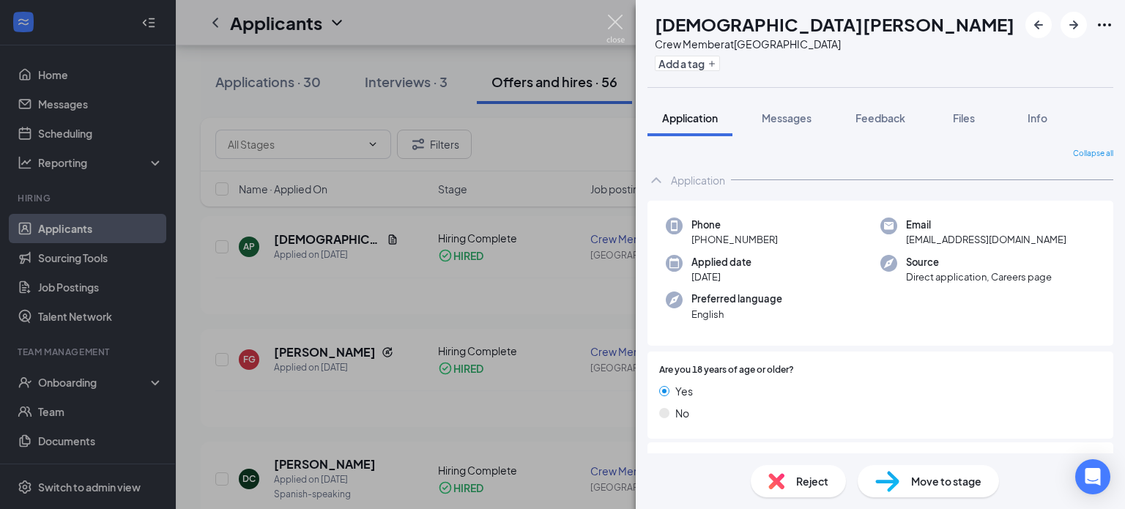
click at [609, 21] on img at bounding box center [615, 29] width 18 height 29
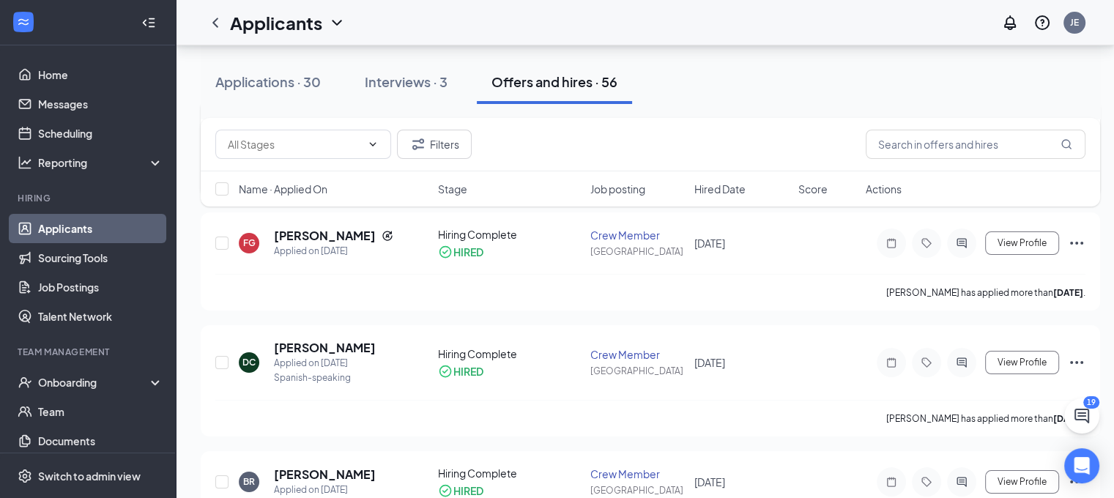
scroll to position [184, 0]
click at [325, 346] on h5 "[PERSON_NAME]" at bounding box center [325, 347] width 102 height 16
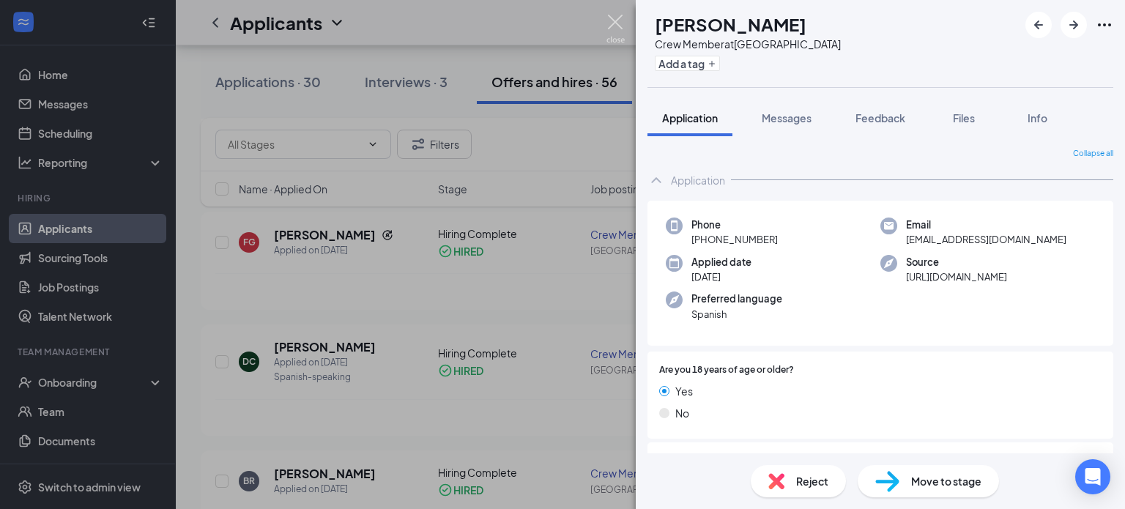
click at [607, 18] on img at bounding box center [615, 29] width 18 height 29
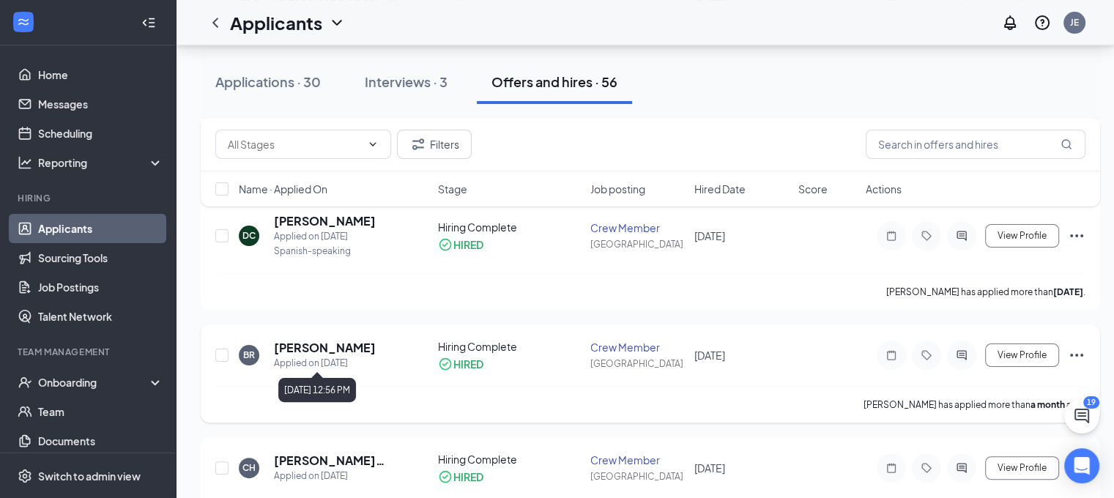
scroll to position [433, 0]
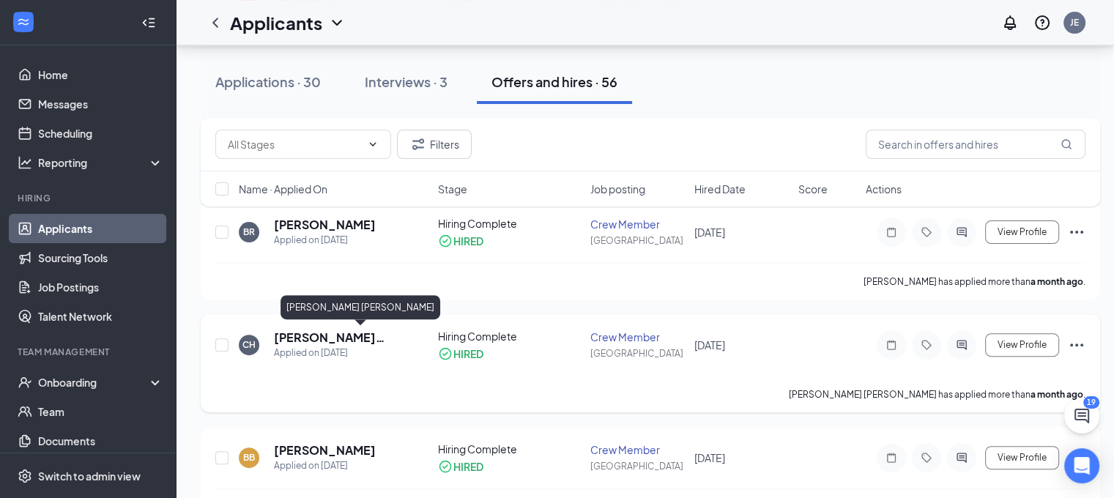
click at [325, 340] on h5 "[PERSON_NAME] [PERSON_NAME]" at bounding box center [336, 337] width 124 height 16
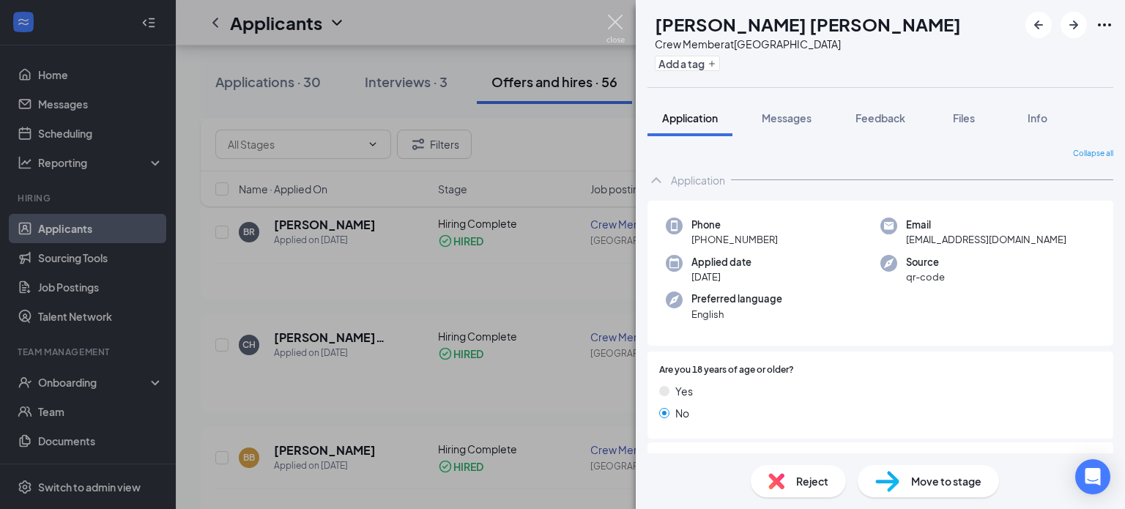
click at [613, 36] on img at bounding box center [615, 29] width 18 height 29
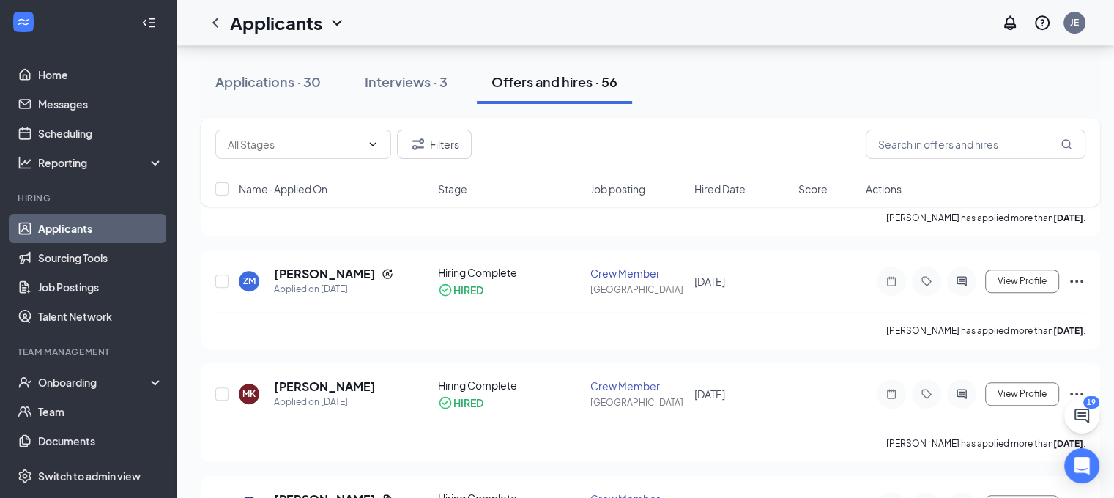
scroll to position [723, 3]
click at [346, 389] on h5 "[PERSON_NAME]" at bounding box center [325, 386] width 102 height 16
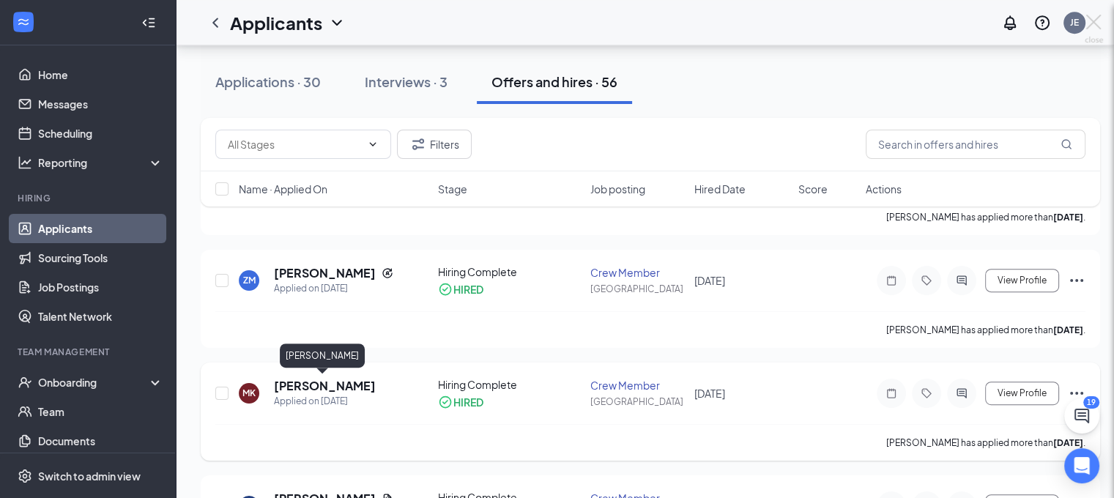
scroll to position [723, 0]
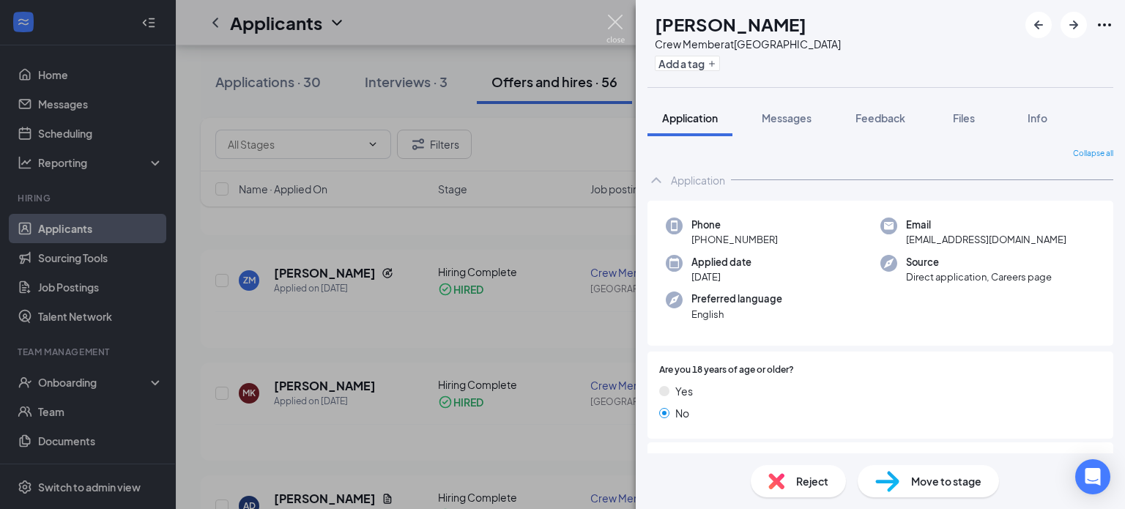
click at [607, 26] on img at bounding box center [615, 29] width 18 height 29
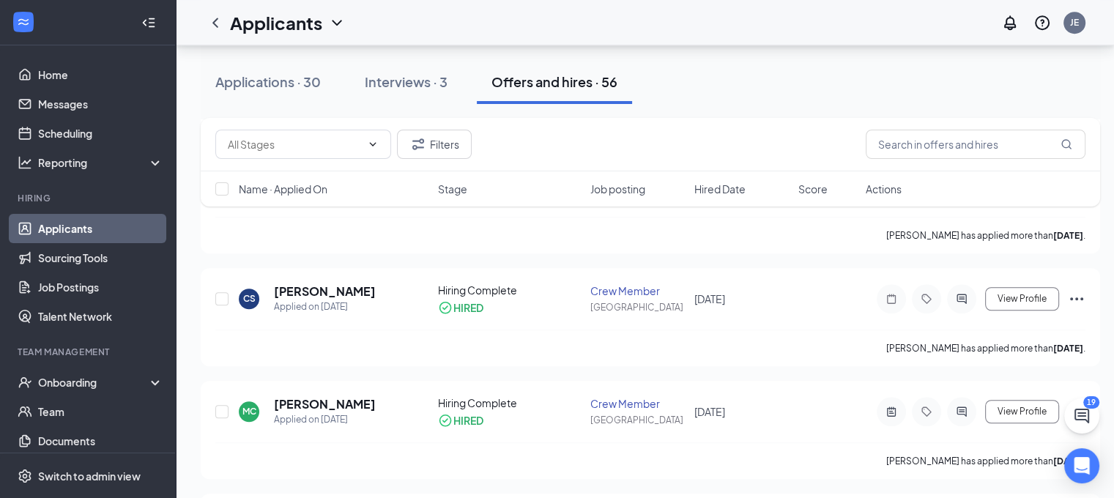
scroll to position [1156, 1]
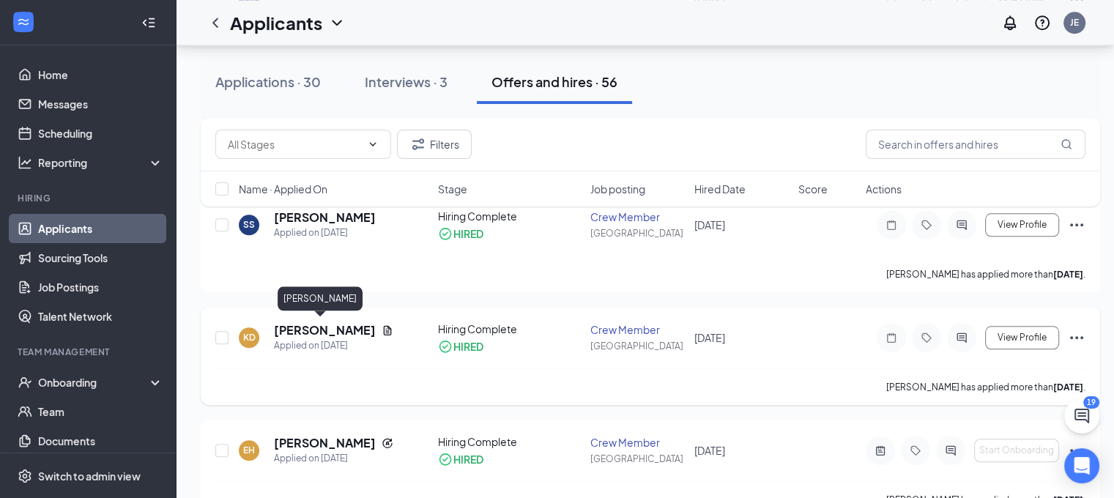
click at [334, 331] on h5 "[PERSON_NAME]" at bounding box center [325, 330] width 102 height 16
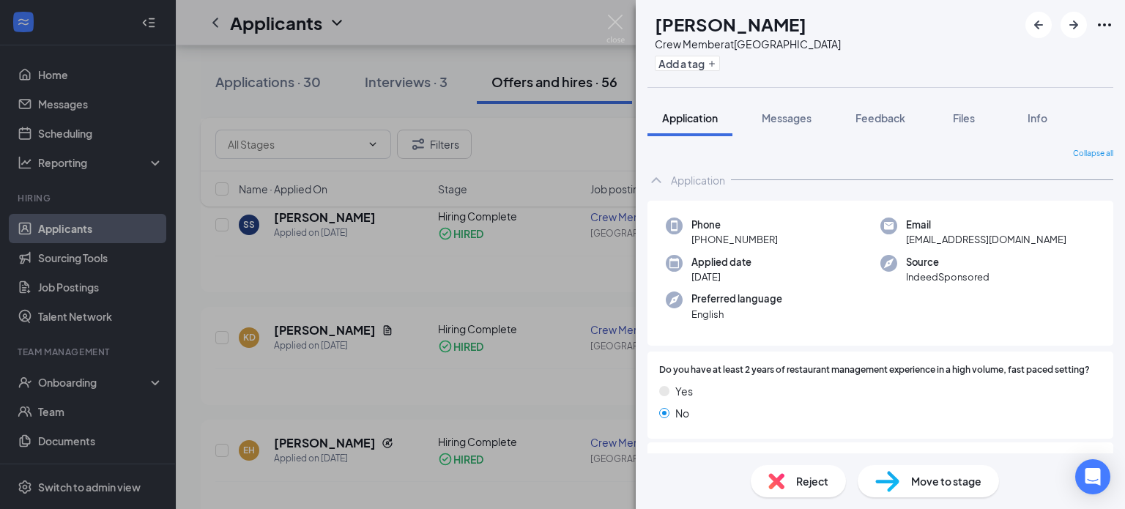
click at [422, 245] on div "[PERSON_NAME] Crew Member at [GEOGRAPHIC_DATA] Add a tag Application Messages F…" at bounding box center [562, 254] width 1125 height 509
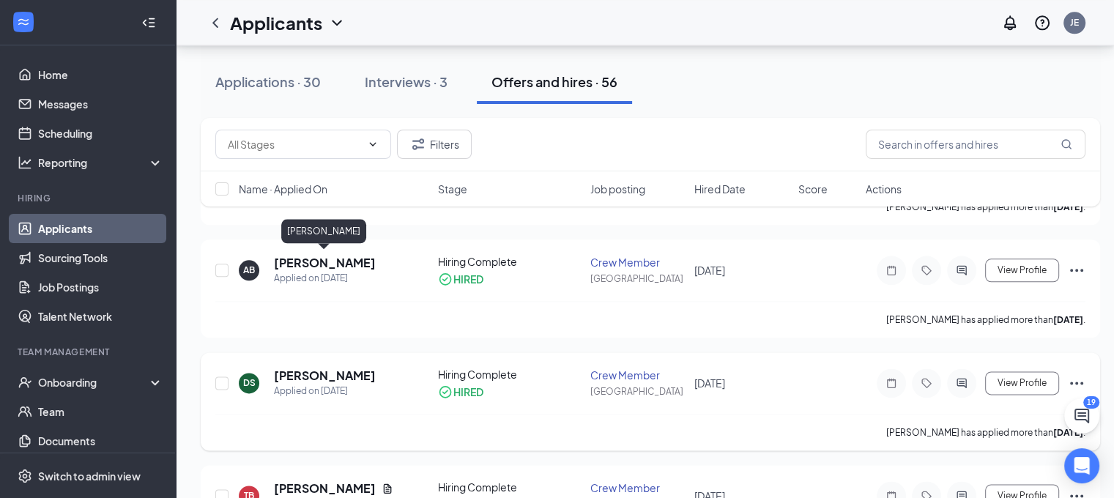
scroll to position [1748, 3]
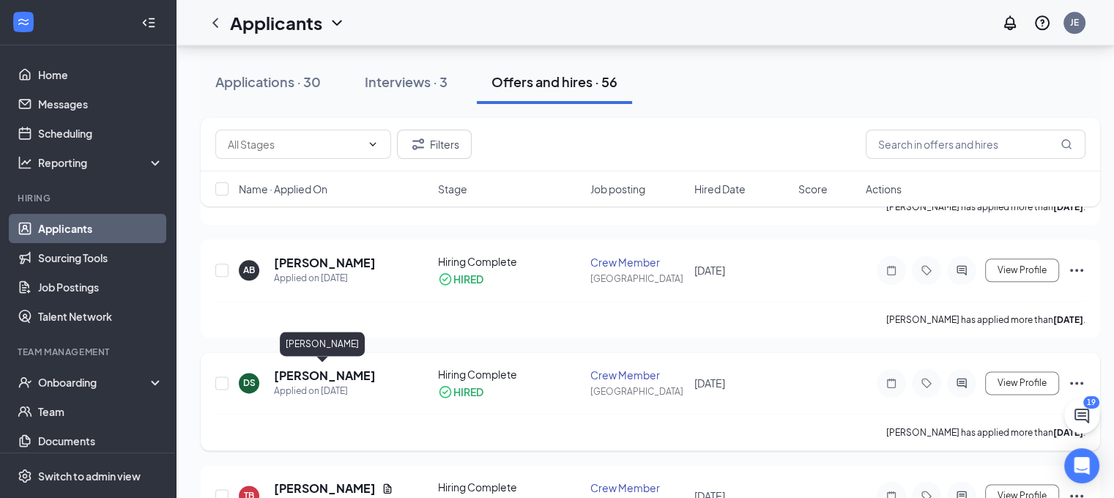
click at [335, 373] on h5 "[PERSON_NAME]" at bounding box center [325, 376] width 102 height 16
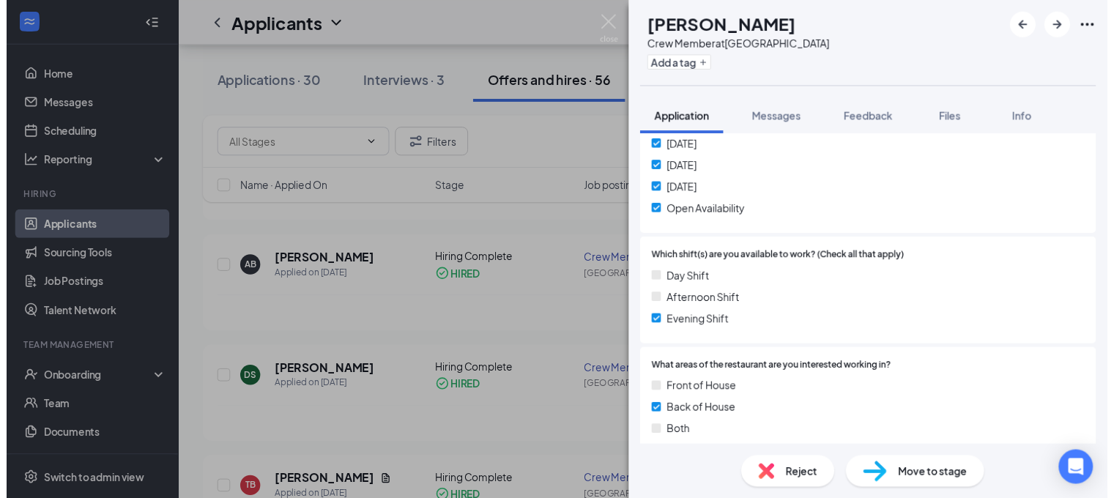
scroll to position [665, 0]
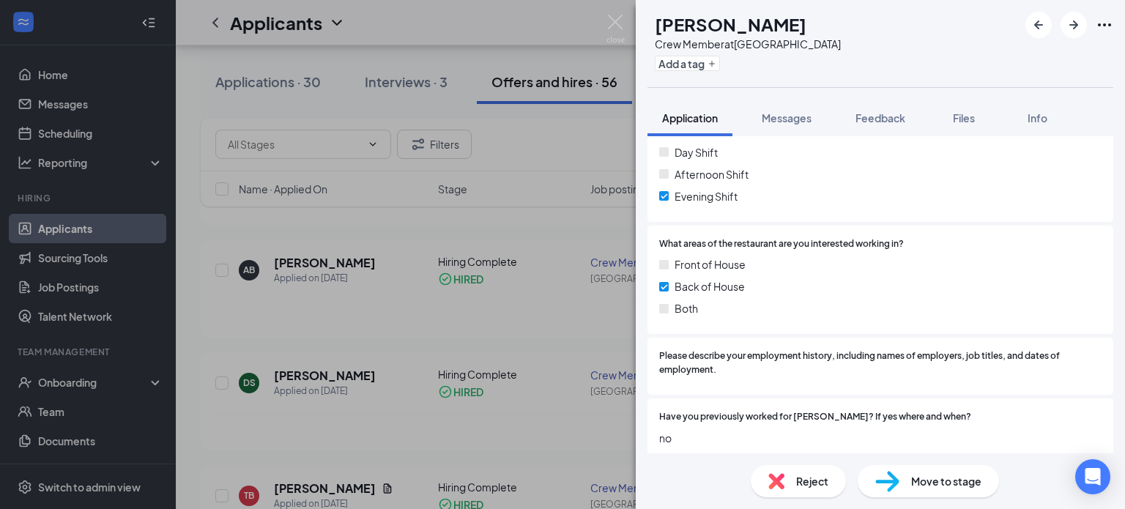
click at [574, 269] on div "DS [PERSON_NAME] Crew Member at [GEOGRAPHIC_DATA] Add a tag Application Message…" at bounding box center [562, 254] width 1125 height 509
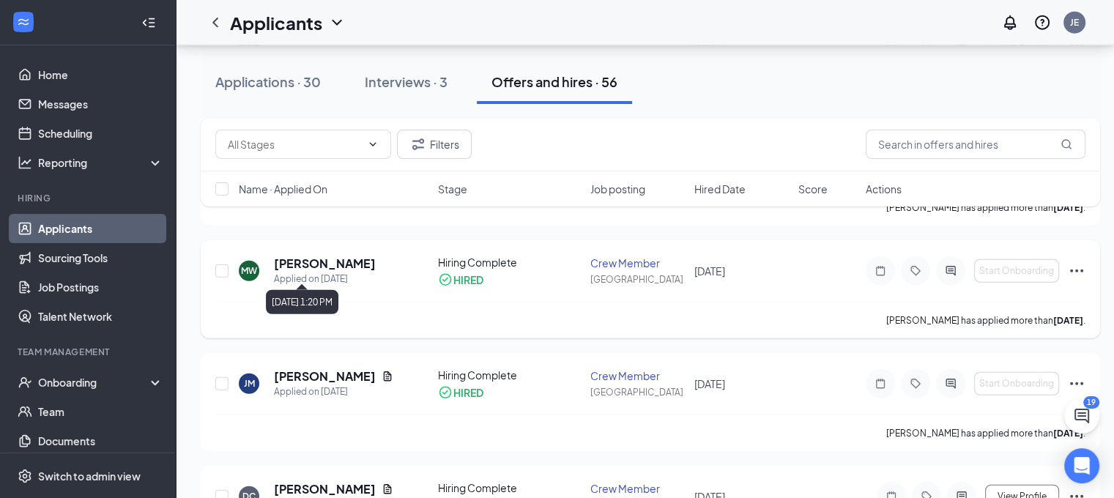
scroll to position [3788, 4]
